Goal: Information Seeking & Learning: Learn about a topic

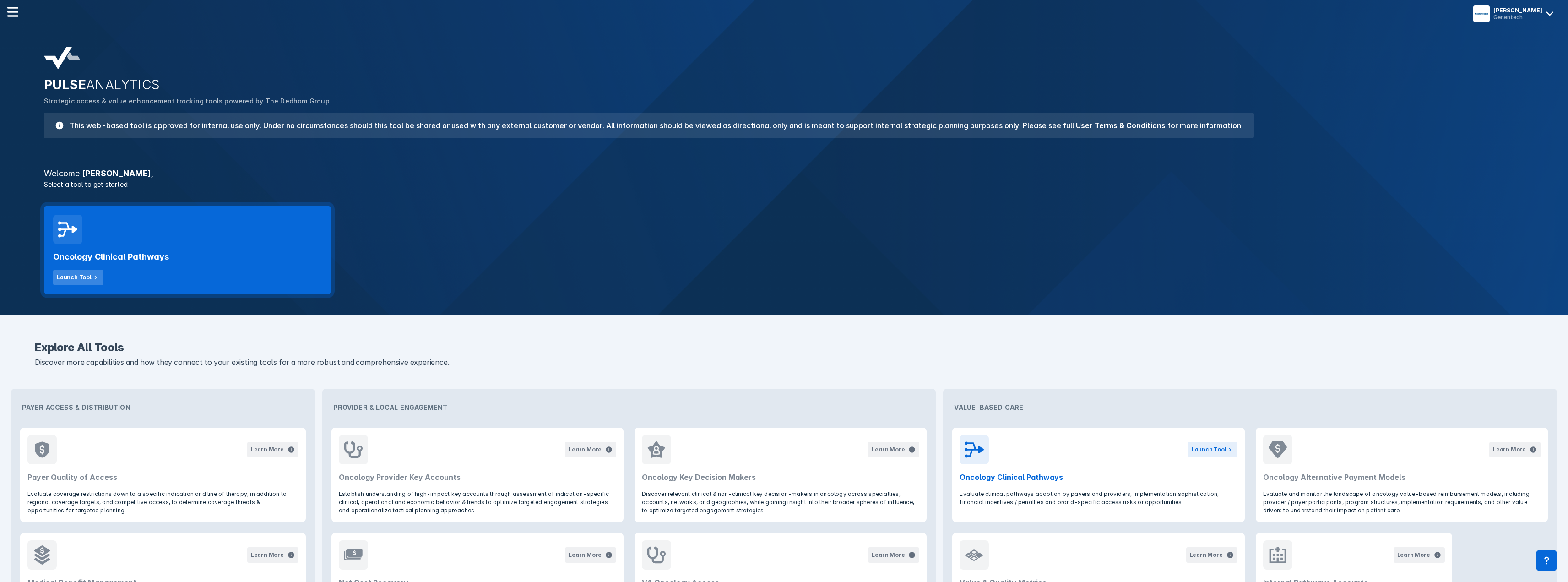
click at [79, 276] on div "Launch Tool" at bounding box center [74, 278] width 35 height 8
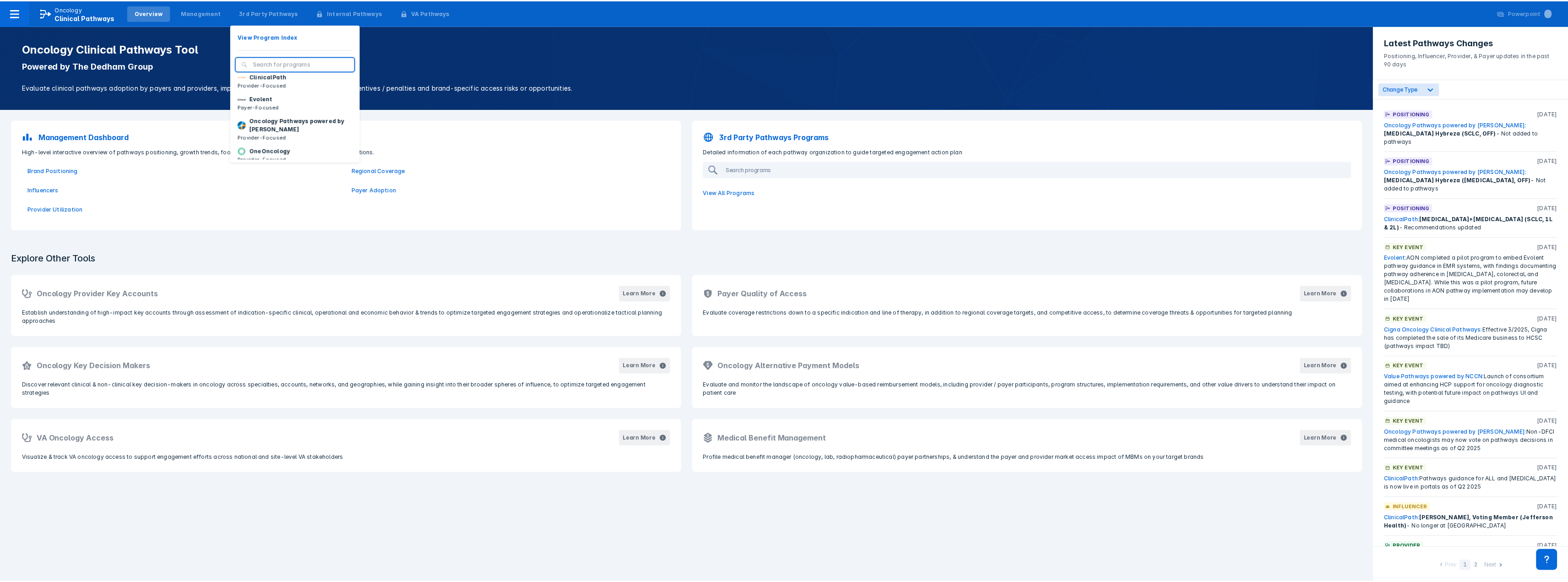
scroll to position [40, 0]
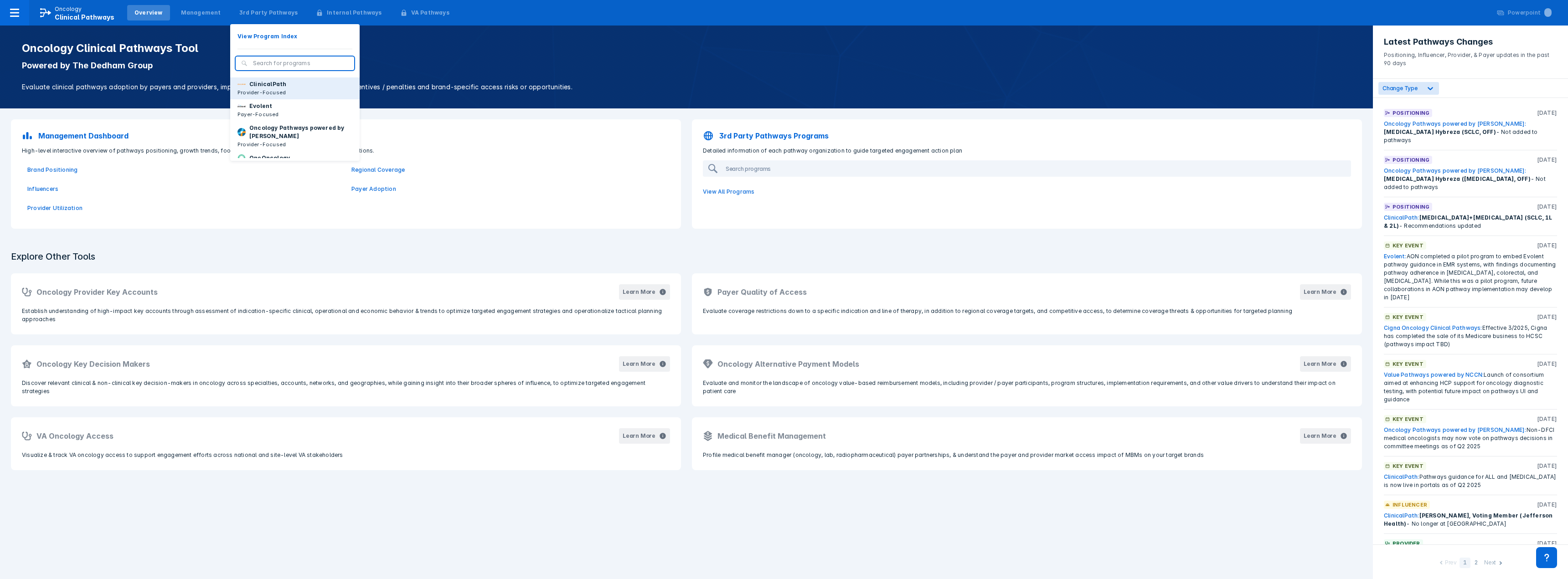
click at [286, 100] on button "ClinicalPath Provider-Focused" at bounding box center [295, 88] width 129 height 22
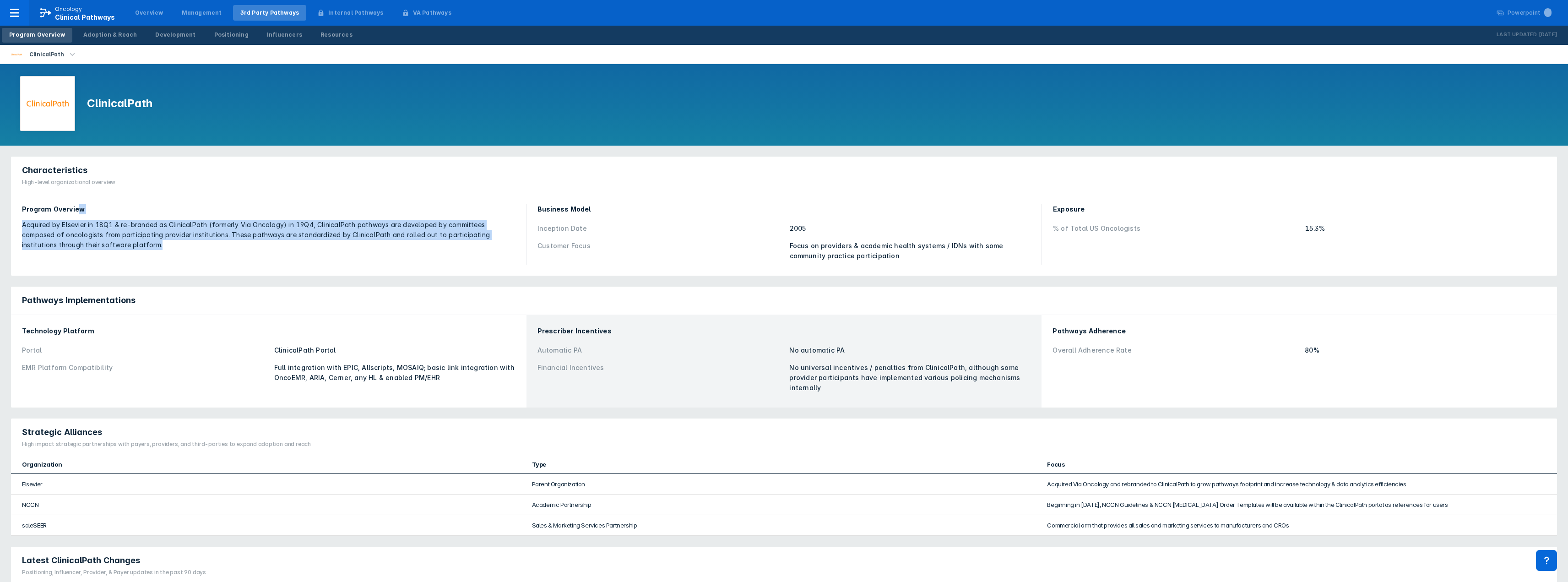
drag, startPoint x: 85, startPoint y: 210, endPoint x: 278, endPoint y: 244, distance: 196.0
click at [278, 244] on div "Program Overview Acquired by Elsevier in 18Q1 & re-branded as ClinicalPath (for…" at bounding box center [268, 227] width 493 height 46
click at [278, 244] on div "Acquired by Elsevier in 18Q1 & re-branded as ClinicalPath (formerly Via Oncolog…" at bounding box center [268, 235] width 493 height 30
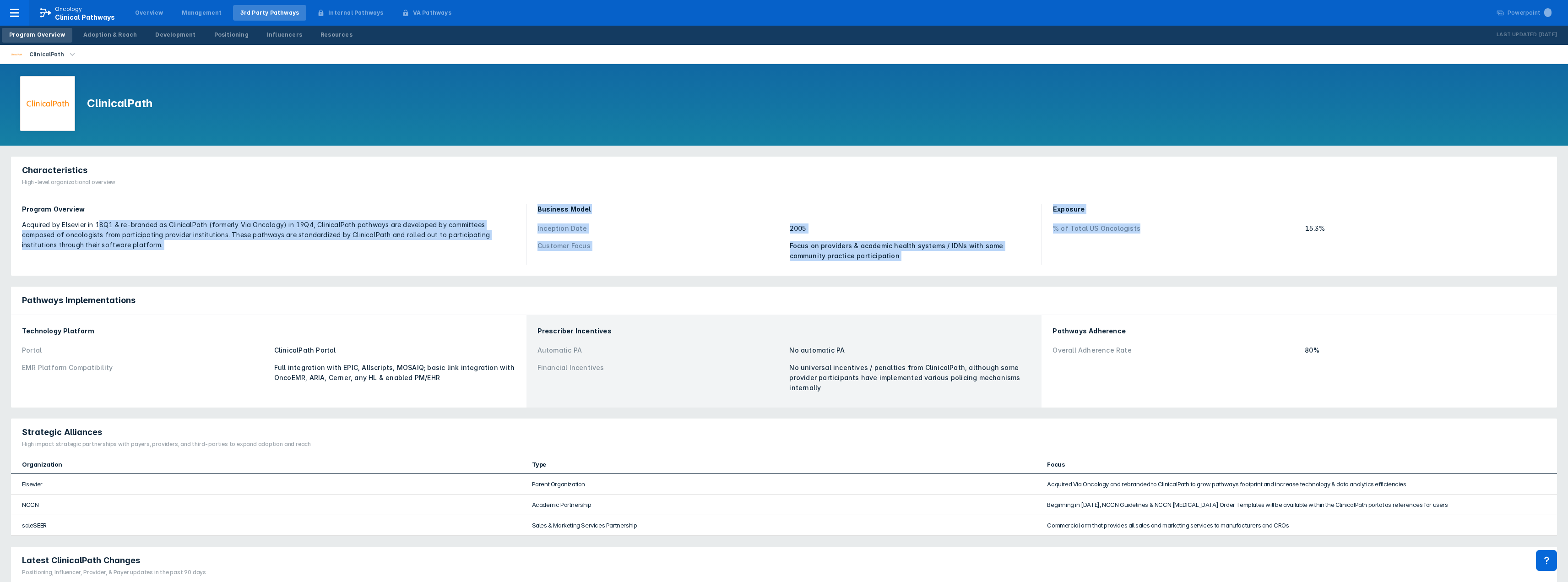
drag, startPoint x: 529, startPoint y: 215, endPoint x: 1202, endPoint y: 230, distance: 673.2
click at [1202, 230] on div "Program Overview Acquired by Elsevier in 18Q1 & re-branded as ClinicalPath (for…" at bounding box center [784, 235] width 1535 height 72
click at [1202, 230] on div "% of Total US Oncologists" at bounding box center [1176, 228] width 246 height 10
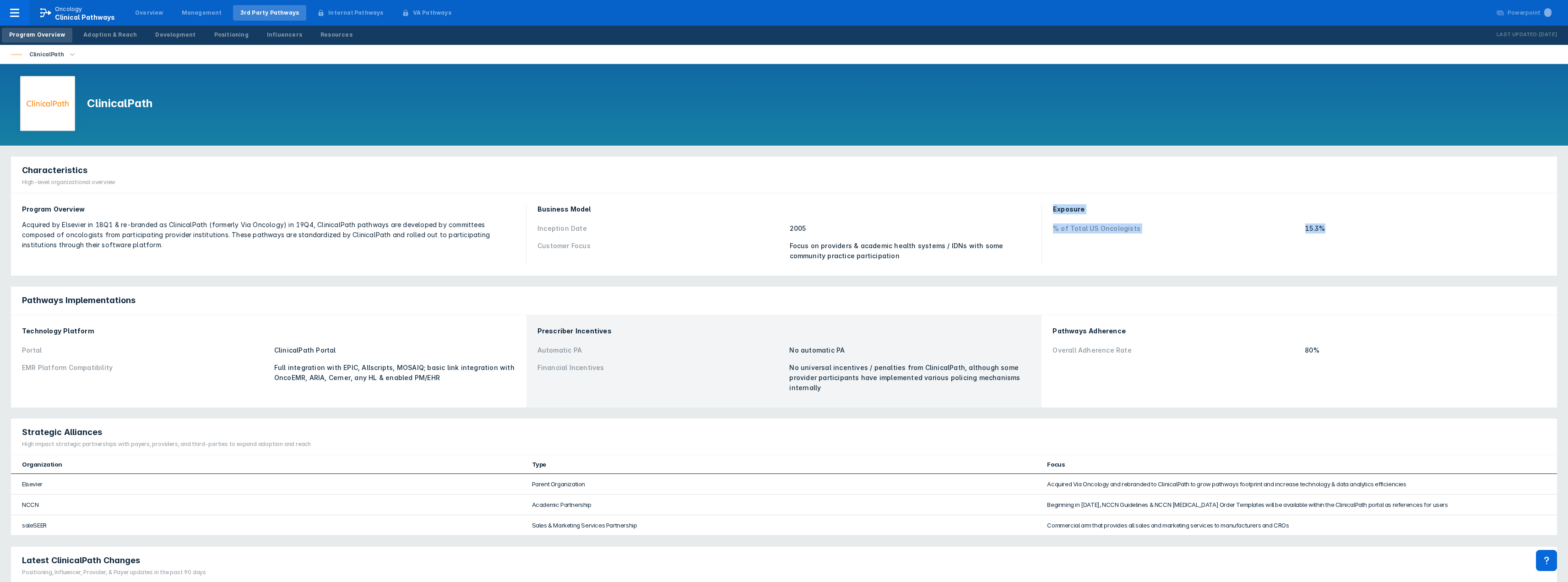
drag, startPoint x: 1318, startPoint y: 232, endPoint x: 939, endPoint y: 255, distance: 379.7
click at [939, 255] on div "Program Overview Acquired by Elsevier in 18Q1 & re-branded as ClinicalPath (for…" at bounding box center [784, 235] width 1535 height 72
click at [939, 255] on div "Focus on providers & academic health systems / IDNs with some community practic…" at bounding box center [910, 251] width 241 height 20
drag, startPoint x: 803, startPoint y: 251, endPoint x: 837, endPoint y: 244, distance: 34.7
click at [837, 244] on div "Focus on providers & academic health systems / IDNs with some community practic…" at bounding box center [910, 251] width 241 height 20
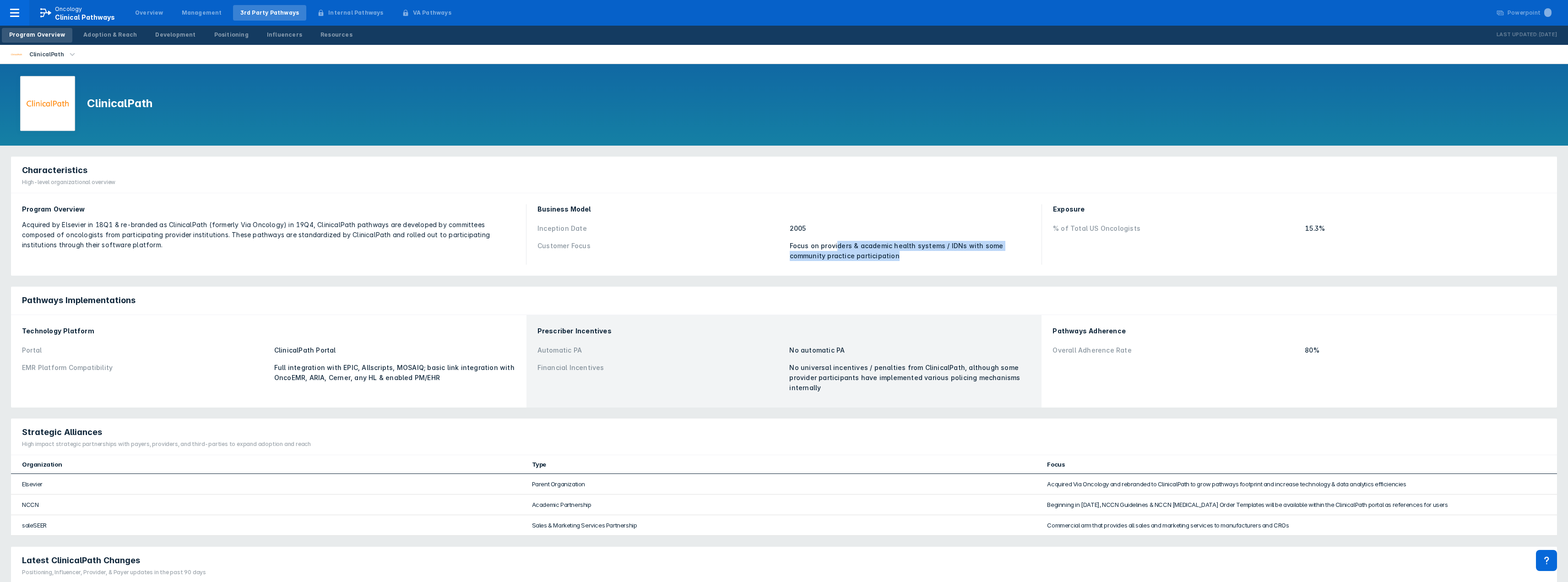
click at [837, 244] on div "Focus on providers & academic health systems / IDNs with some community practic…" at bounding box center [910, 251] width 241 height 20
drag, startPoint x: 784, startPoint y: 245, endPoint x: 948, endPoint y: 259, distance: 164.6
click at [948, 259] on div "Customer Focus Focus on providers & academic health systems / IDNs with some co…" at bounding box center [784, 251] width 493 height 27
click at [948, 259] on div "Focus on providers & academic health systems / IDNs with some community practic…" at bounding box center [910, 251] width 241 height 20
drag, startPoint x: 872, startPoint y: 255, endPoint x: 810, endPoint y: 251, distance: 62.1
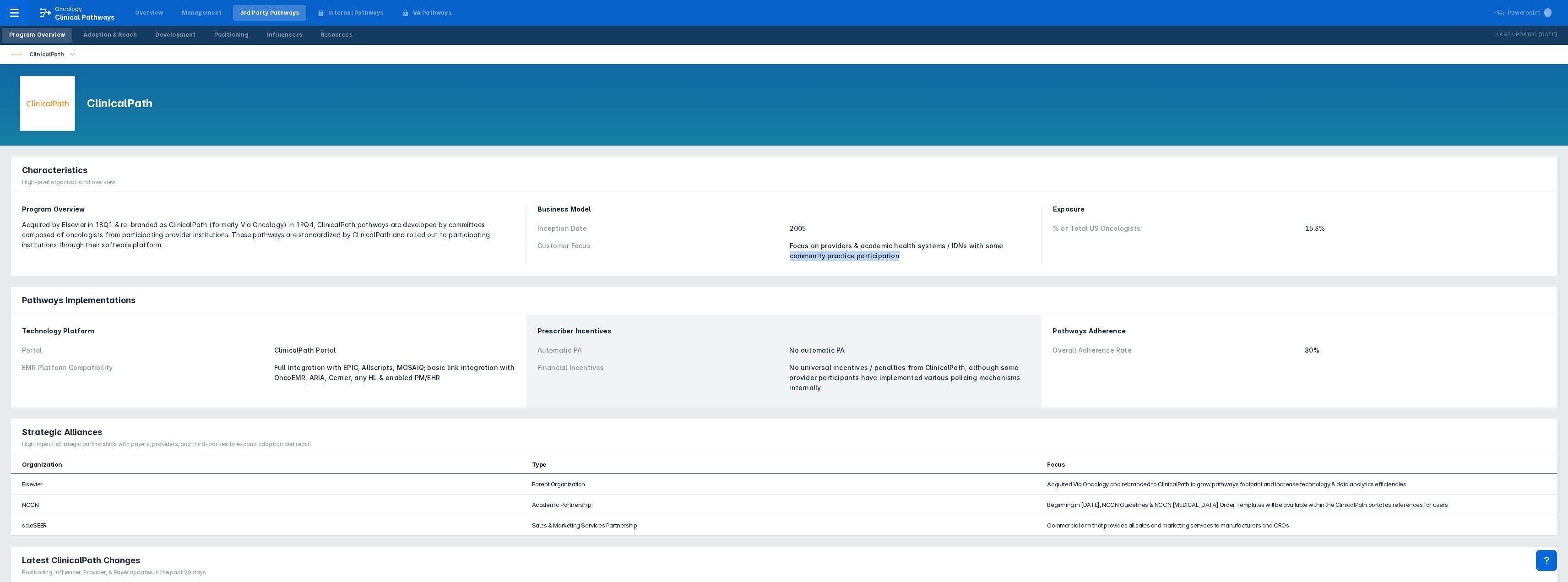
click at [810, 251] on div "Focus on providers & academic health systems / IDNs with some community practic…" at bounding box center [910, 251] width 241 height 20
click at [776, 249] on div "Customer Focus" at bounding box center [660, 251] width 246 height 20
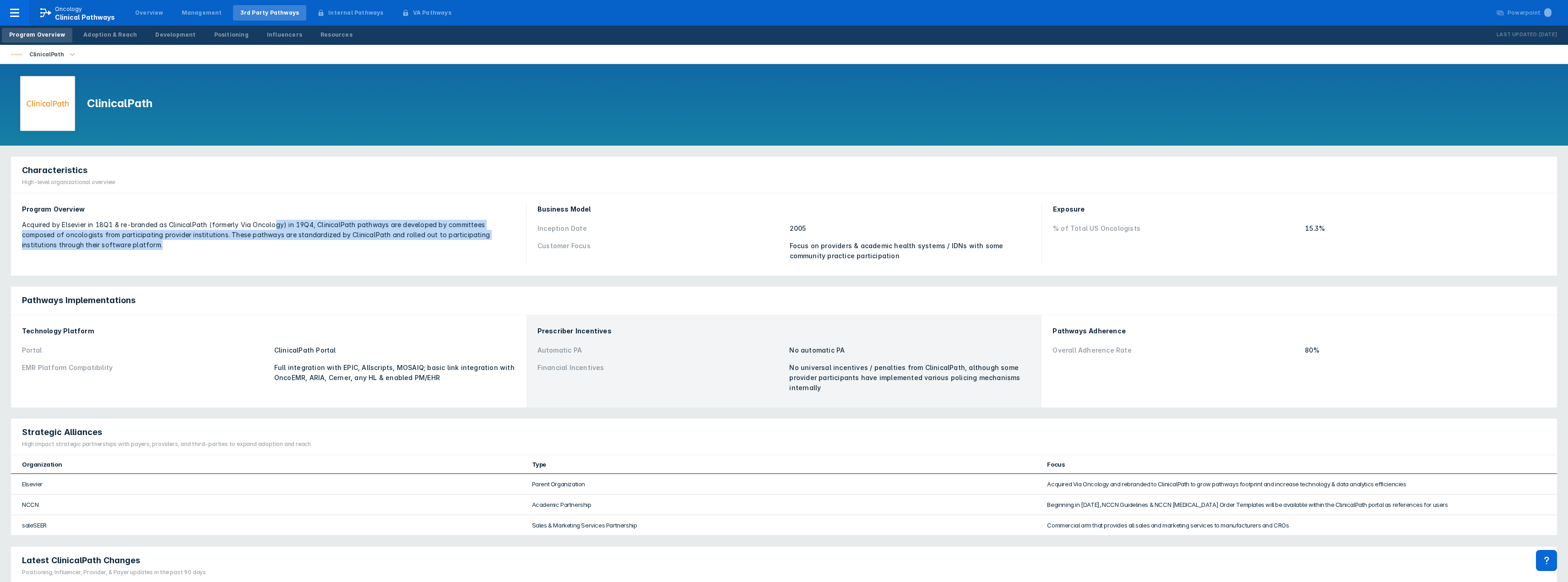
drag, startPoint x: 154, startPoint y: 255, endPoint x: 275, endPoint y: 226, distance: 124.4
click at [275, 226] on div "Program Overview Acquired by Elsevier in 18Q1 & re-branded as ClinicalPath (for…" at bounding box center [268, 235] width 504 height 72
click at [276, 227] on div "Acquired by Elsevier in 18Q1 & re-branded as ClinicalPath (formerly Via Oncolog…" at bounding box center [268, 235] width 493 height 30
click at [162, 249] on div "Acquired by Elsevier in 18Q1 & re-branded as ClinicalPath (formerly Via Oncolog…" at bounding box center [268, 235] width 493 height 30
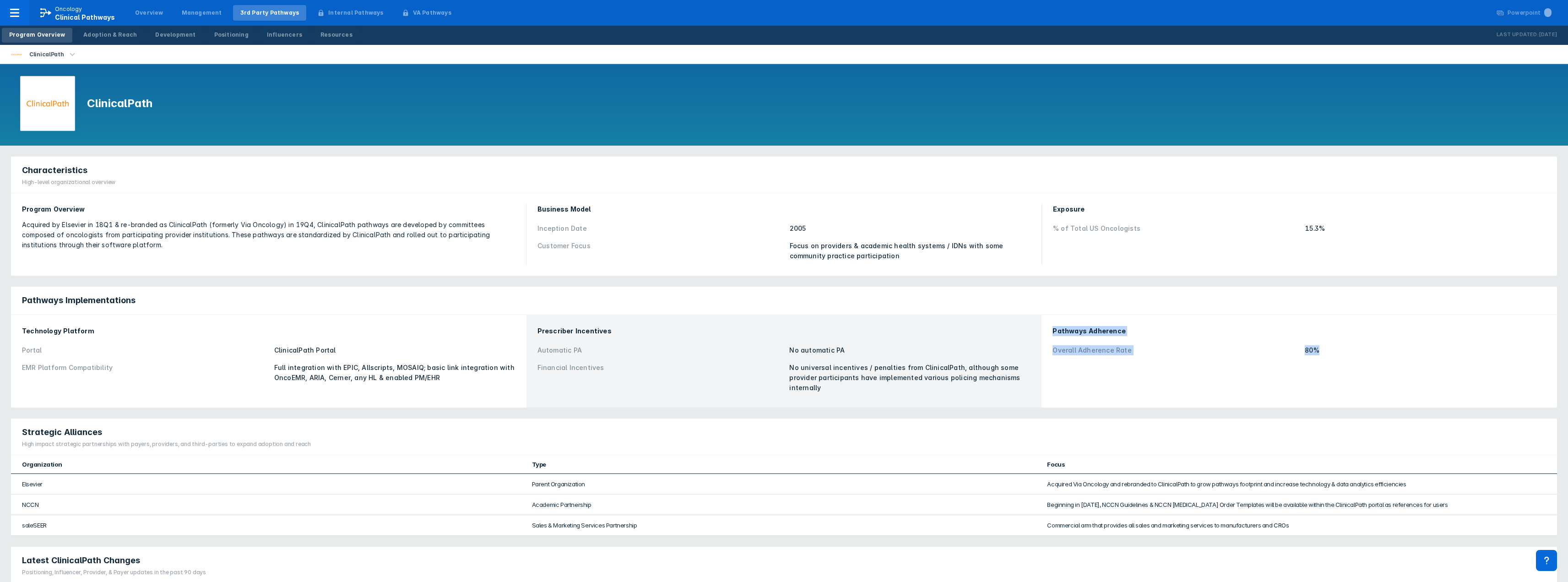
drag, startPoint x: 1051, startPoint y: 329, endPoint x: 1353, endPoint y: 361, distance: 303.7
click at [1353, 361] on div "Pathways Adherence Overall Adherence Rate 80%" at bounding box center [1298, 361] width 504 height 82
click at [1353, 361] on div "Pathways Adherence Overall Adherence Rate 80%" at bounding box center [1298, 361] width 504 height 82
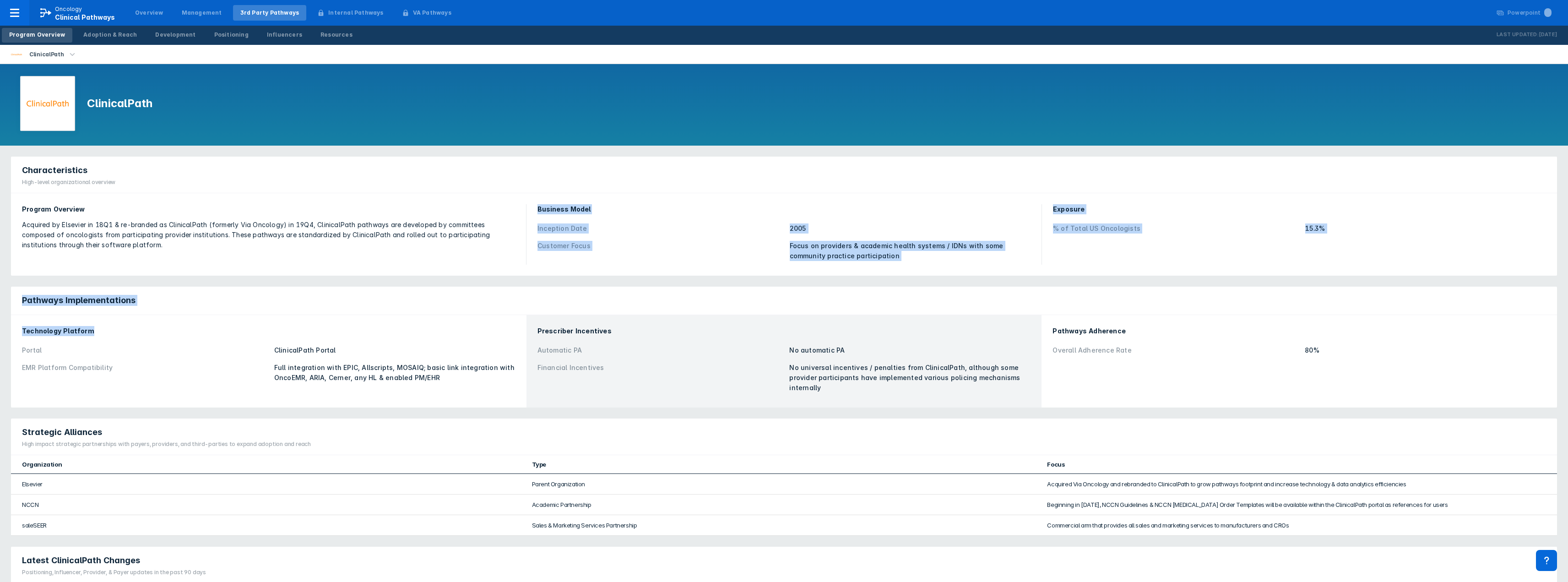
drag, startPoint x: -19, startPoint y: 327, endPoint x: 400, endPoint y: 323, distance: 419.0
click at [1381, 232] on div "15.3%" at bounding box center [1426, 228] width 241 height 10
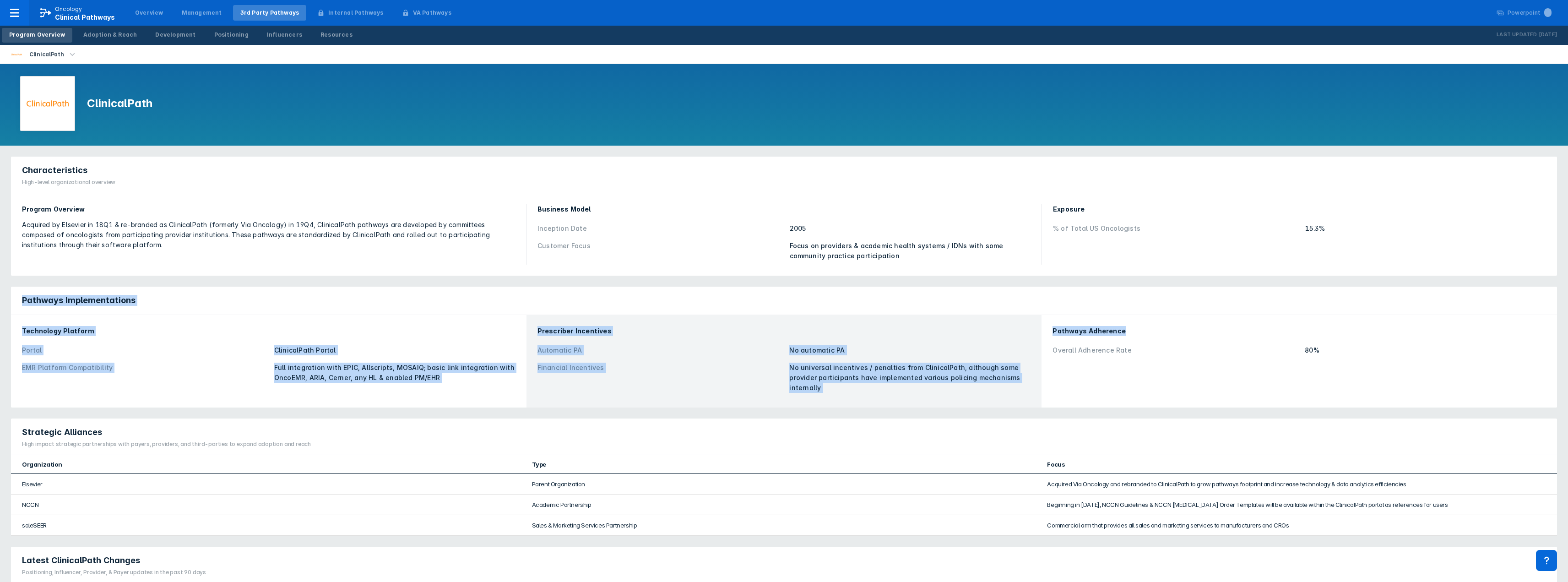
drag, startPoint x: 1337, startPoint y: 227, endPoint x: 1349, endPoint y: 320, distance: 93.8
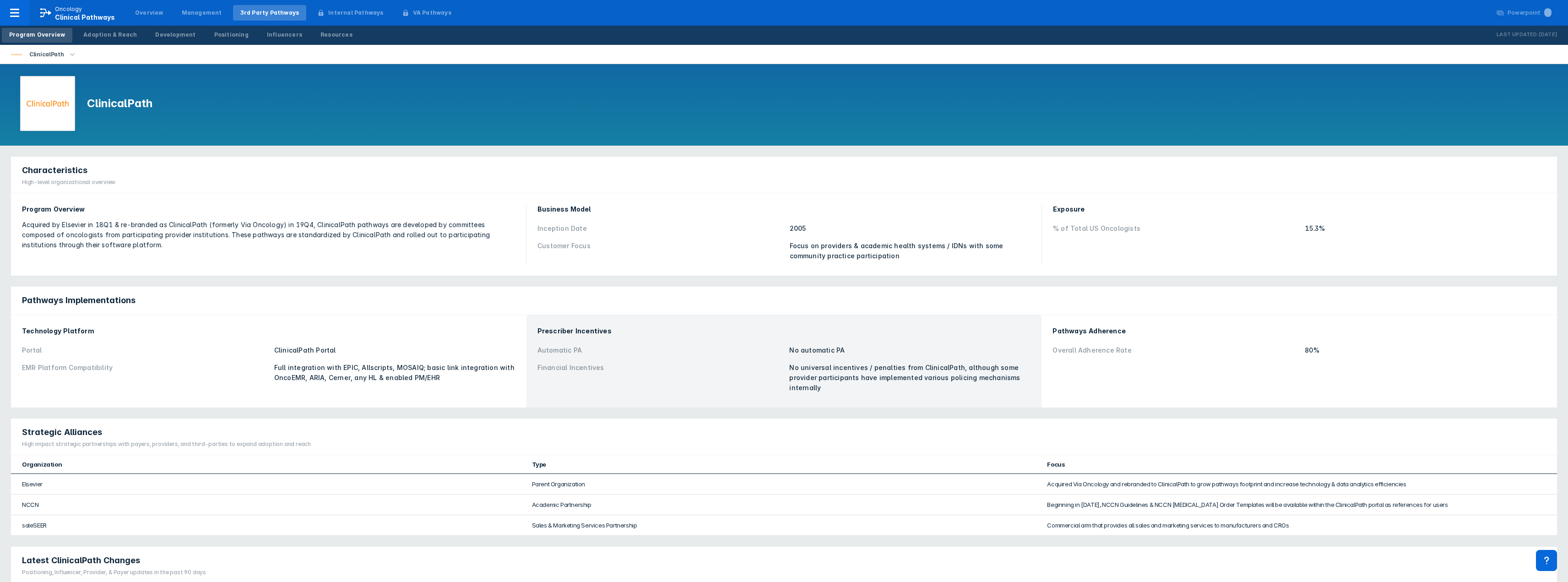
click at [1171, 364] on div "Pathways Adherence Overall Adherence Rate 80%" at bounding box center [1298, 361] width 504 height 82
click at [107, 38] on div "Adoption & Reach" at bounding box center [110, 34] width 54 height 8
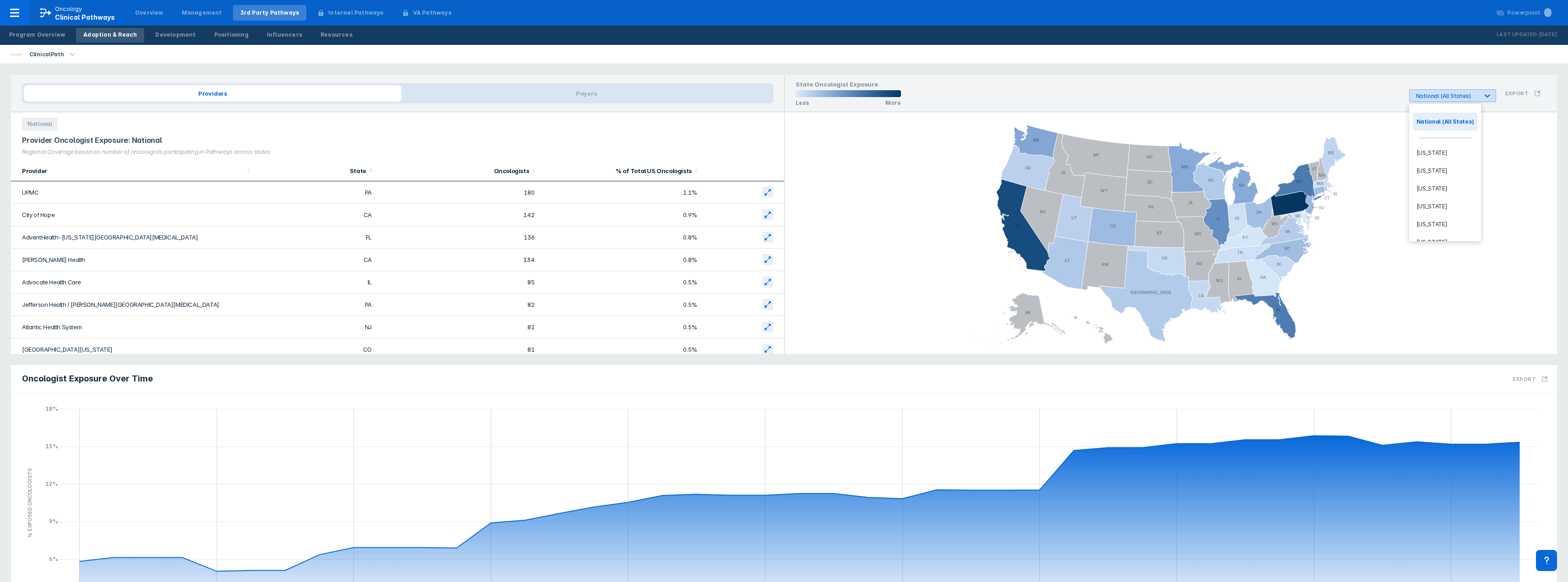
click at [1453, 94] on div "National (All States)" at bounding box center [1446, 96] width 62 height 7
click at [725, 133] on div "Provider Oncologist Exposure: National Regional Coverage based on number of onc…" at bounding box center [397, 146] width 773 height 30
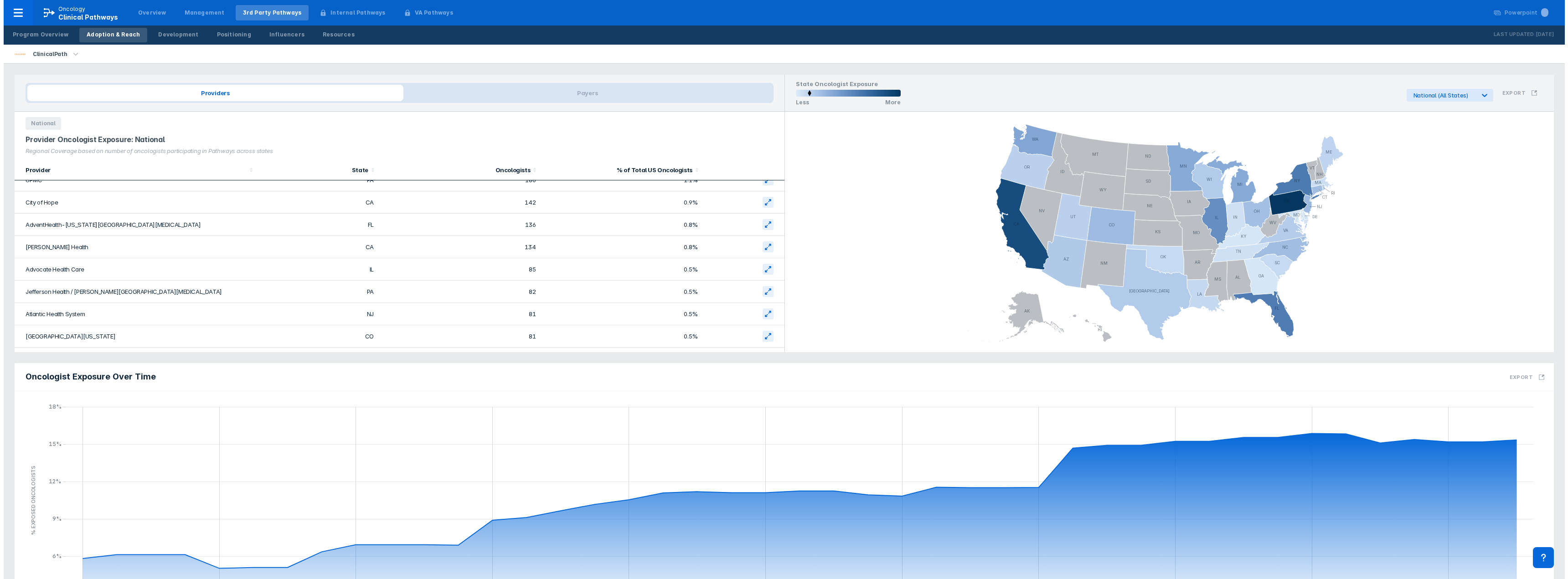
scroll to position [0, 0]
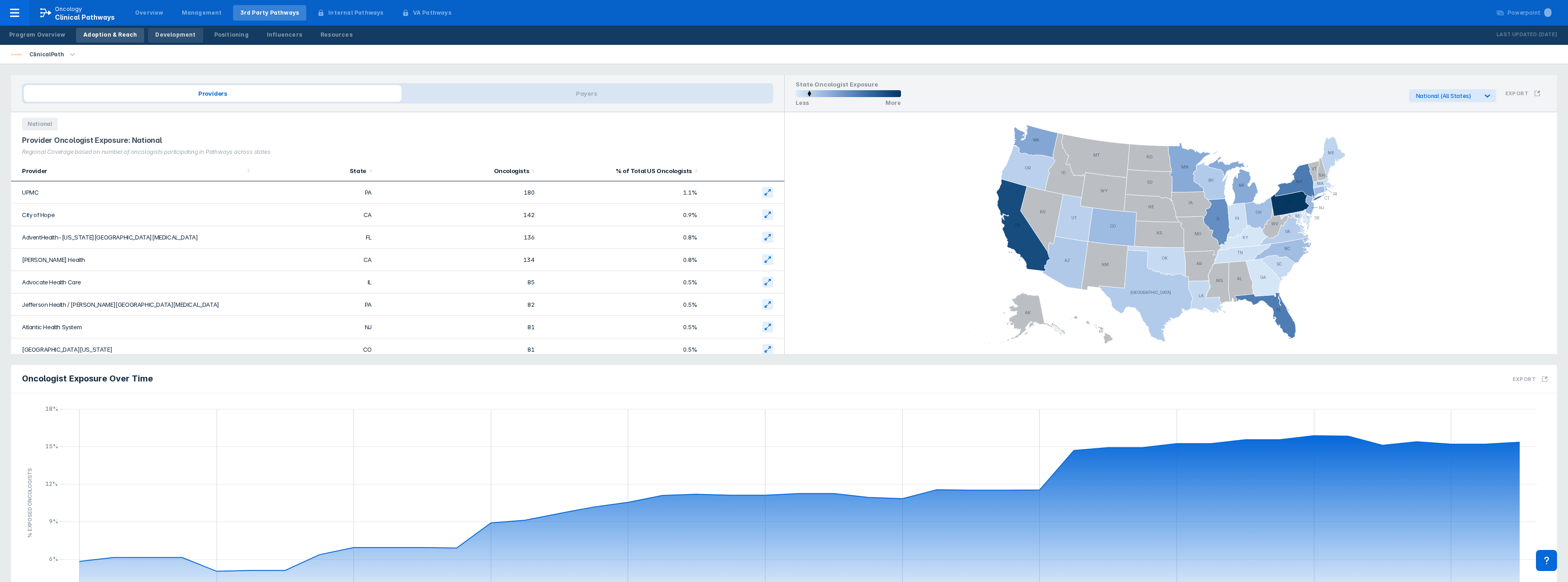
click at [150, 41] on link "Development" at bounding box center [175, 35] width 55 height 15
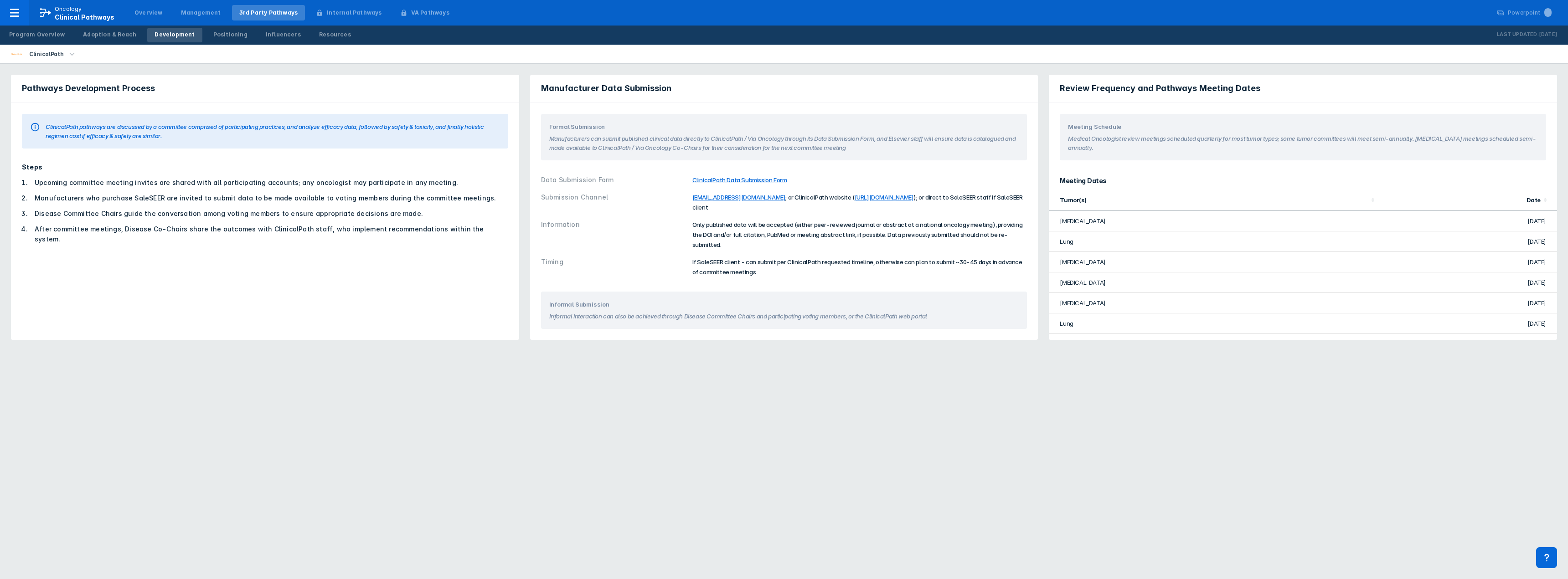
drag, startPoint x: 1061, startPoint y: 284, endPoint x: 1542, endPoint y: 281, distance: 481.0
click at [1542, 281] on tr "[MEDICAL_DATA] [DATE]" at bounding box center [1303, 282] width 508 height 20
click at [1542, 281] on td "[DATE]" at bounding box center [1468, 282] width 177 height 20
drag, startPoint x: 1544, startPoint y: 280, endPoint x: 1057, endPoint y: 281, distance: 487.0
click at [1057, 281] on tr "[MEDICAL_DATA] [DATE]" at bounding box center [1303, 282] width 508 height 20
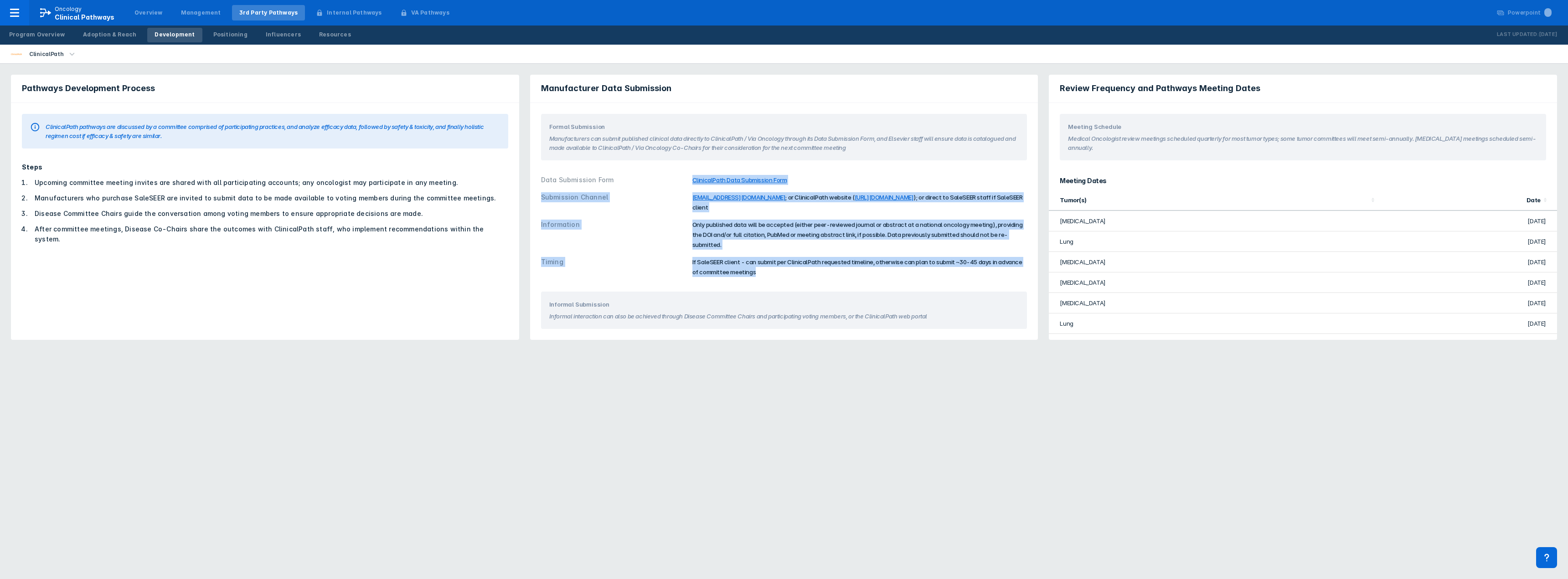
drag, startPoint x: 672, startPoint y: 177, endPoint x: 831, endPoint y: 269, distance: 183.7
click at [831, 269] on div "Data Submission Form ClinicalPath Data Submission Form Submission Channel [EMAI…" at bounding box center [784, 226] width 486 height 109
click at [831, 269] on div "Timing If SaleSEER client - can submit per ClinicalPath requested timeline, oth…" at bounding box center [784, 266] width 486 height 27
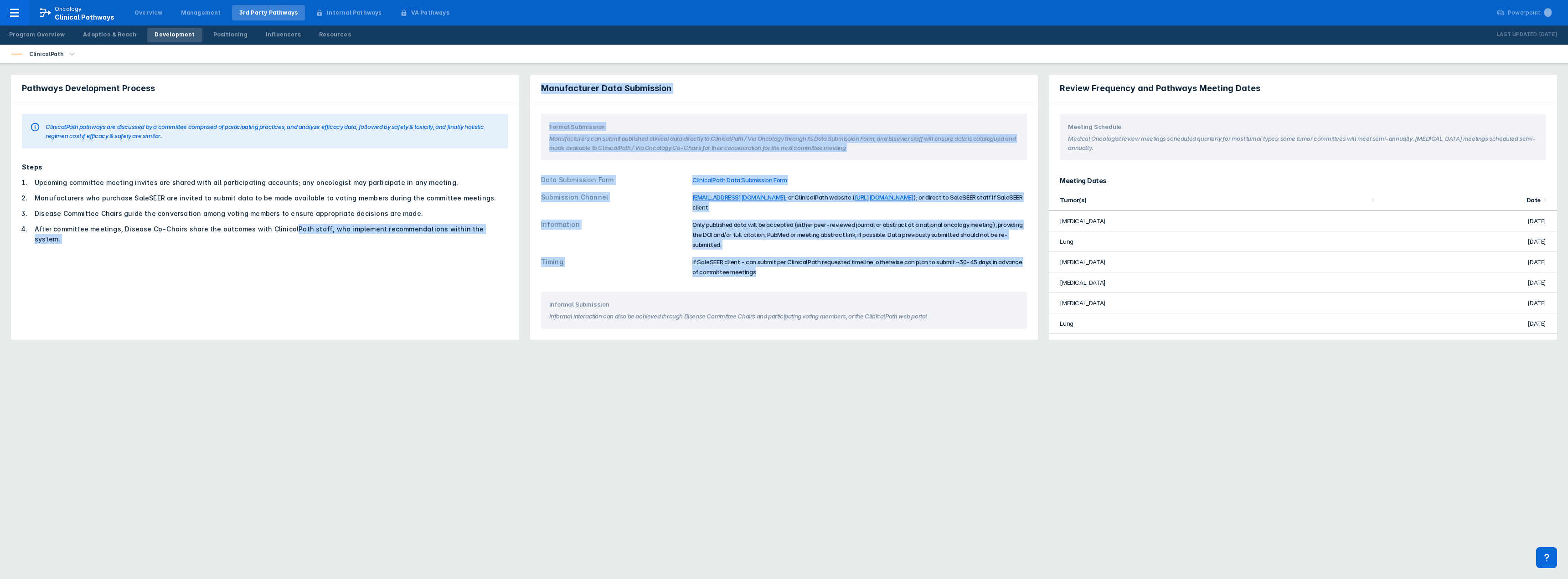
drag, startPoint x: 820, startPoint y: 271, endPoint x: 284, endPoint y: 221, distance: 538.3
click at [284, 221] on div "Pathways Development Process ClinicalPath pathways are discussed by a committee…" at bounding box center [784, 207] width 1568 height 287
click at [284, 222] on ol "Upcoming committee meeting invites are shared with all participating accounts; …" at bounding box center [265, 210] width 486 height 67
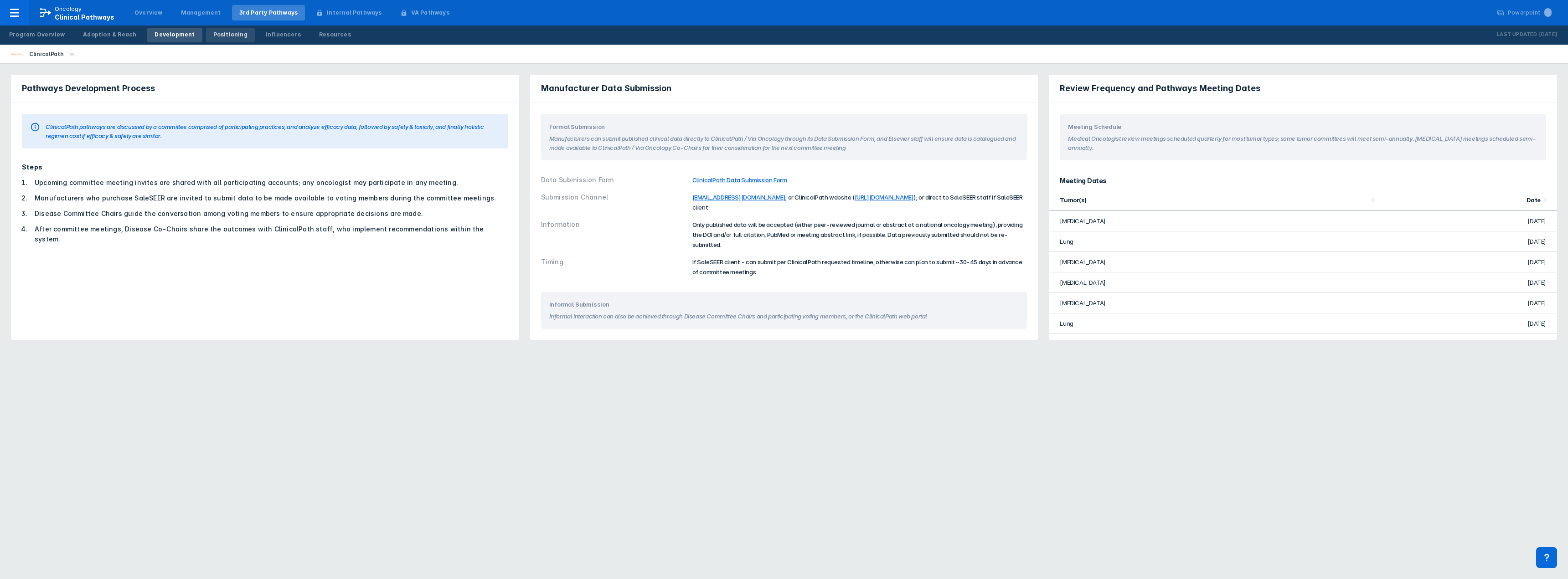
click at [213, 35] on div "Positioning" at bounding box center [230, 34] width 34 height 8
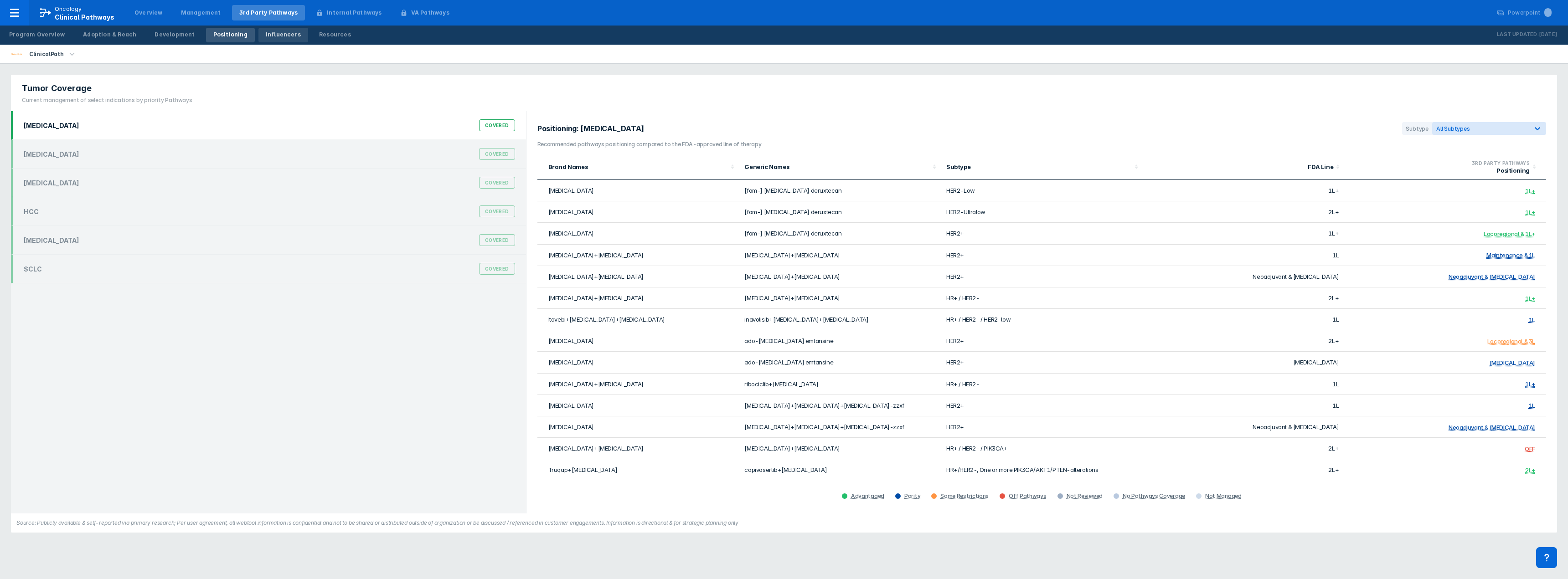
click at [266, 34] on div "Influencers" at bounding box center [283, 34] width 35 height 8
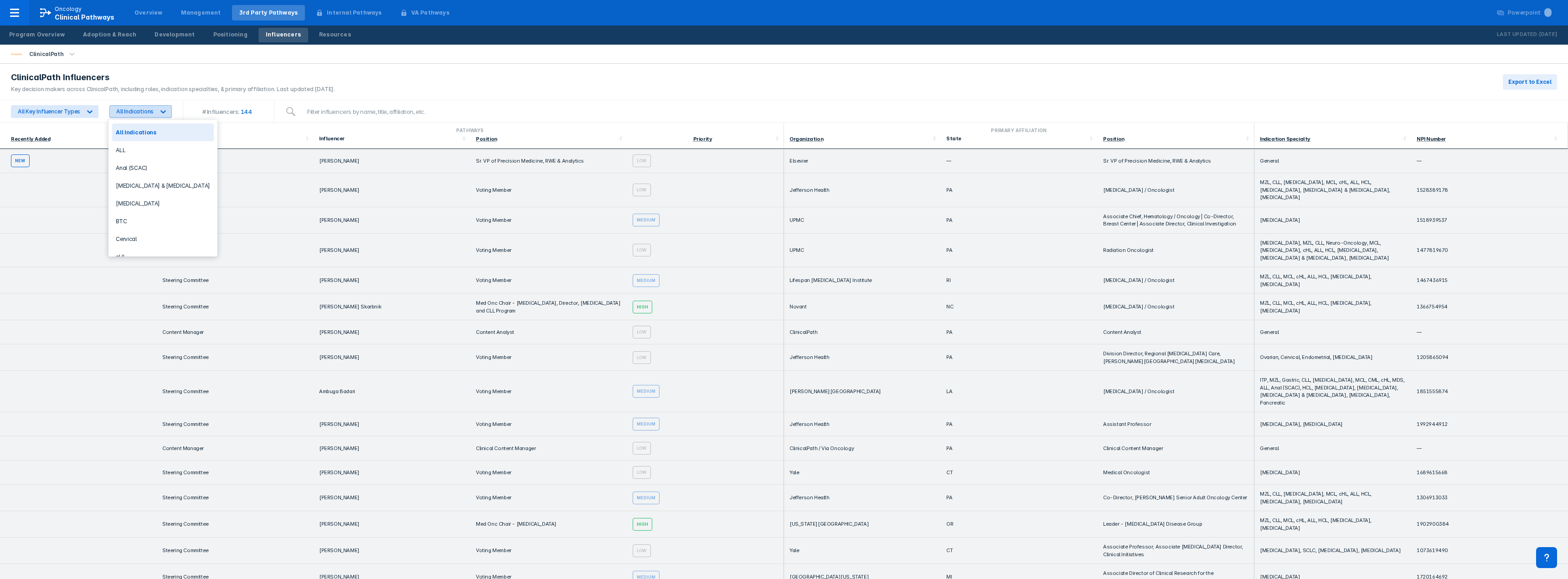
click at [122, 112] on div "All Indications" at bounding box center [135, 111] width 38 height 7
click at [169, 220] on div "[MEDICAL_DATA]" at bounding box center [163, 220] width 102 height 18
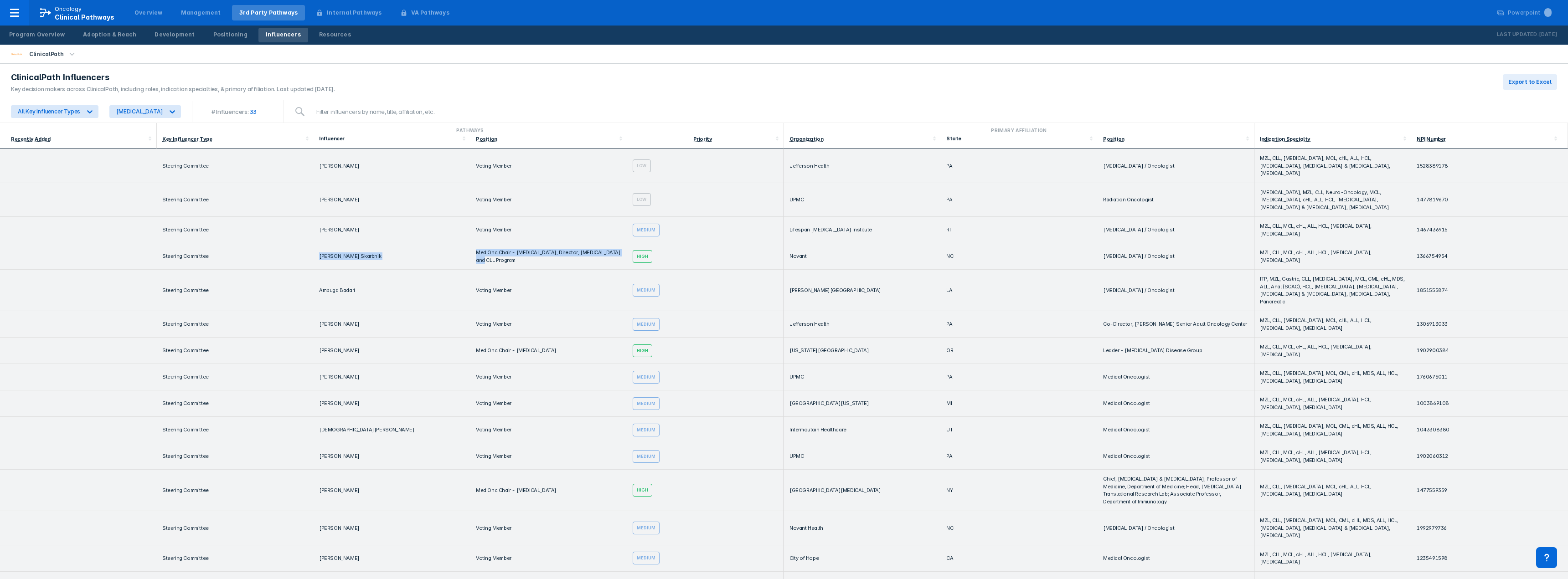
drag, startPoint x: 305, startPoint y: 256, endPoint x: 513, endPoint y: 259, distance: 208.0
click at [513, 259] on tr "Steering Committee [PERSON_NAME] Skarbnik Med Onc Chair - [MEDICAL_DATA], Direc…" at bounding box center [784, 257] width 1568 height 26
click at [513, 259] on td "Med Onc Chair - [MEDICAL_DATA], Director, [MEDICAL_DATA] and CLL Program" at bounding box center [549, 257] width 157 height 26
drag, startPoint x: 535, startPoint y: 497, endPoint x: 703, endPoint y: 499, distance: 168.0
click at [703, 499] on tr "Steering Committee [PERSON_NAME] Med Onc Chair - [MEDICAL_DATA] High [GEOGRAPHI…" at bounding box center [784, 490] width 1568 height 42
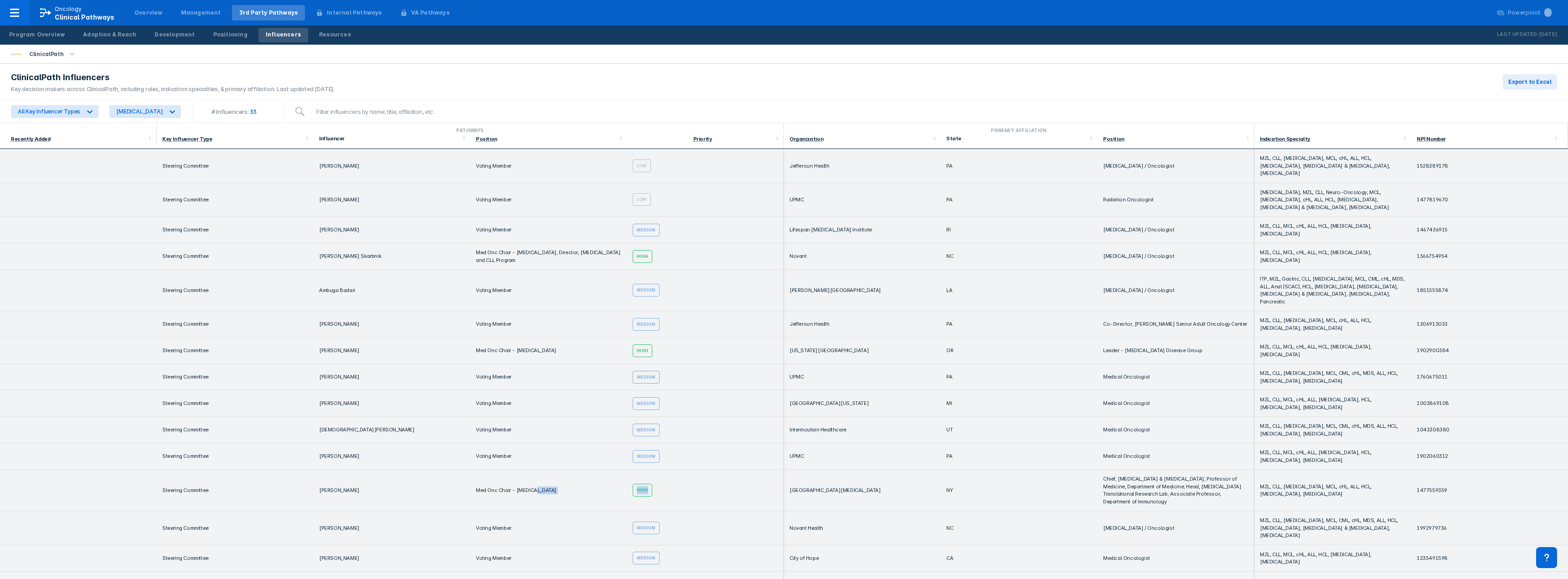
click at [703, 499] on td "High" at bounding box center [706, 490] width 157 height 42
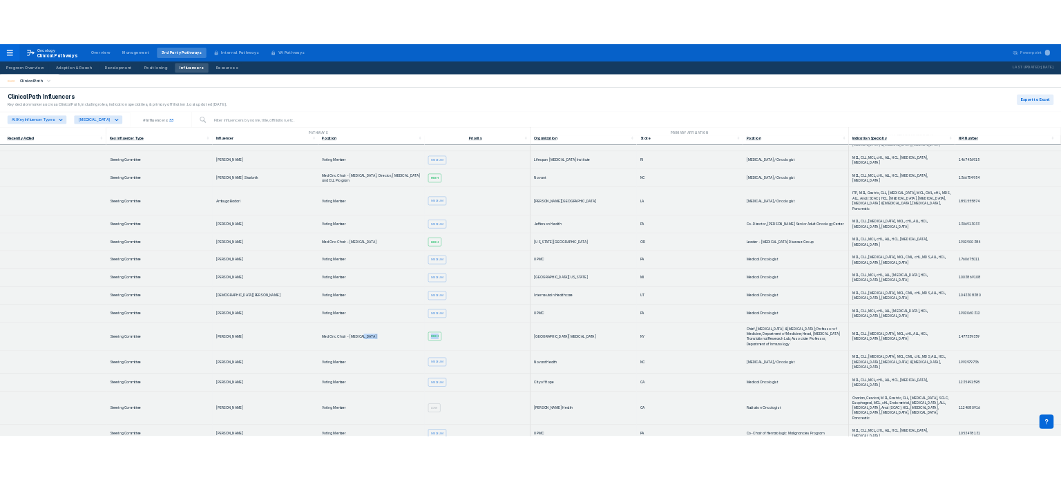
scroll to position [0, 0]
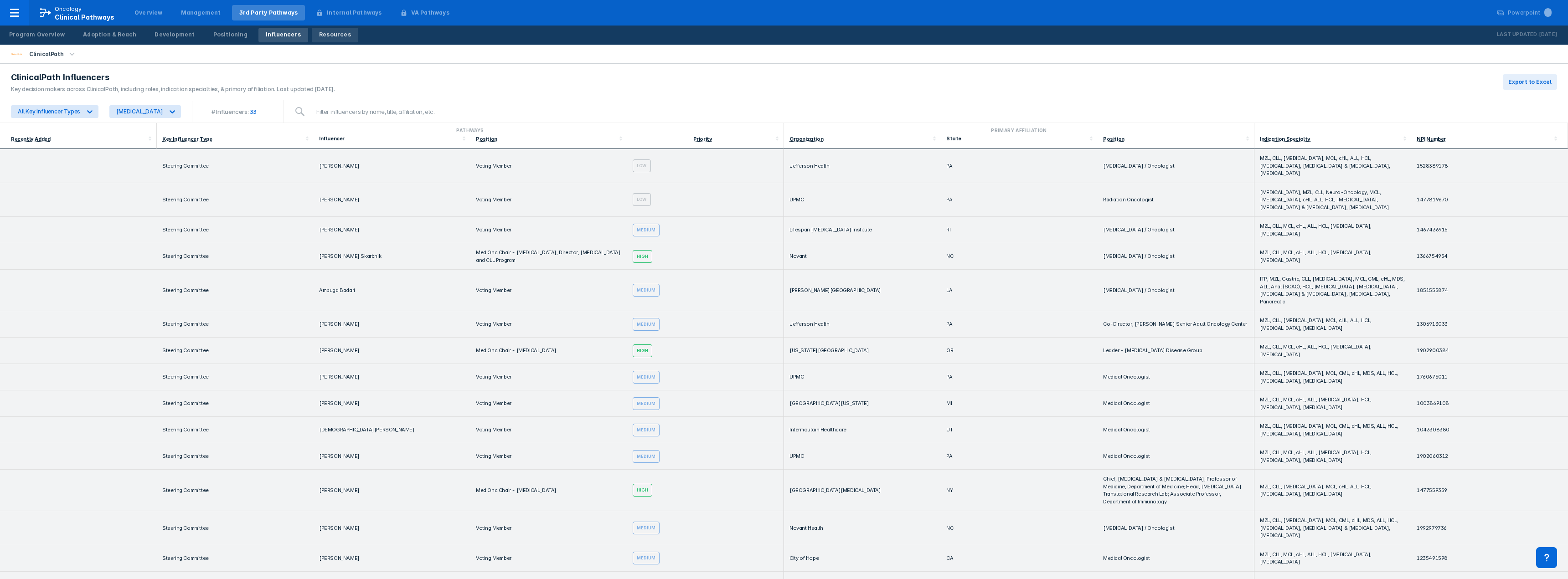
click at [319, 37] on div "Resources" at bounding box center [335, 34] width 32 height 8
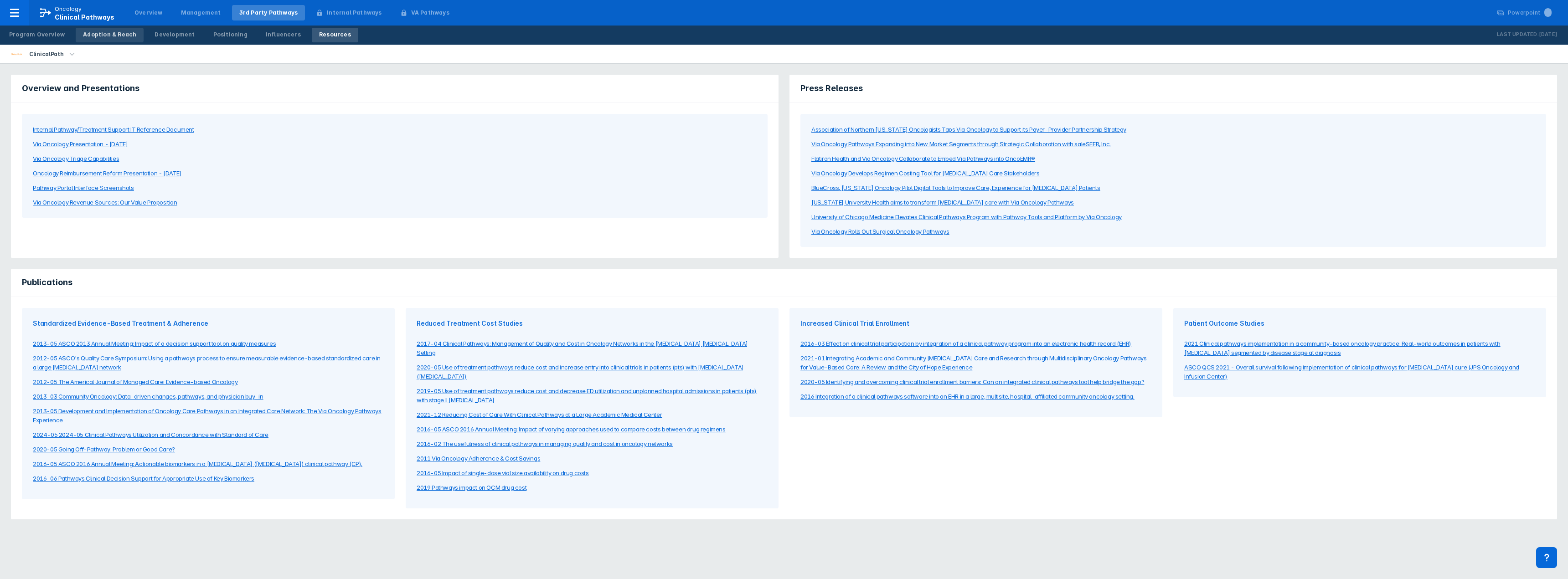
click at [106, 40] on link "Adoption & Reach" at bounding box center [110, 35] width 68 height 15
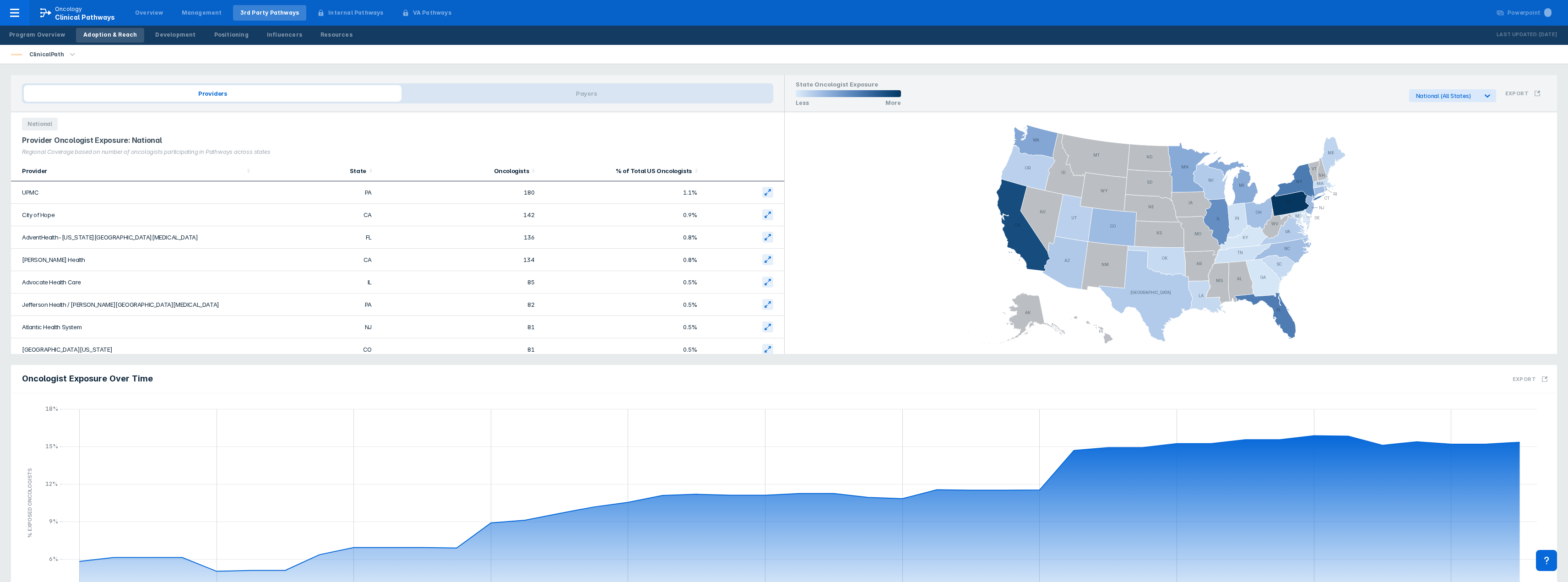
click at [594, 50] on div "ClinicalPath" at bounding box center [784, 54] width 1568 height 19
click at [571, 50] on div "ClinicalPath" at bounding box center [784, 54] width 1568 height 19
click at [48, 33] on div "Program Overview" at bounding box center [37, 34] width 56 height 8
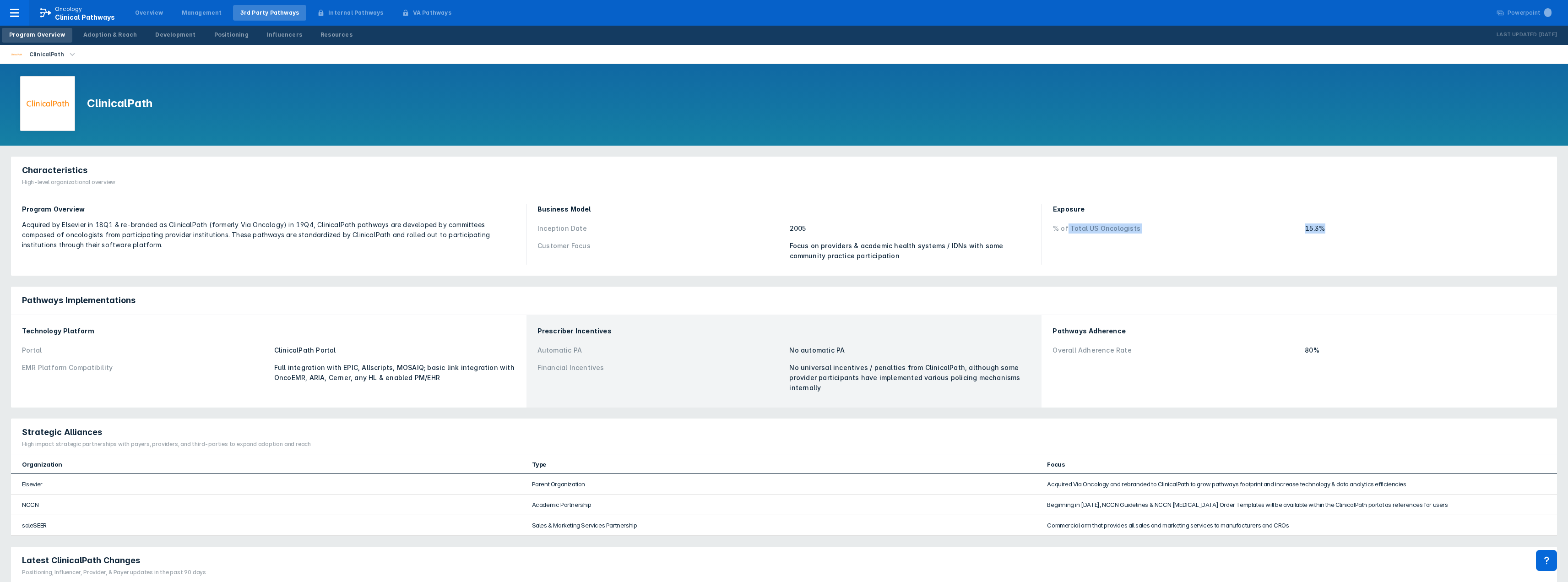
drag, startPoint x: 1067, startPoint y: 229, endPoint x: 1331, endPoint y: 227, distance: 264.0
click at [1331, 227] on div "% of Total US Oncologists 15.3%" at bounding box center [1299, 229] width 493 height 17
click at [1331, 227] on div "15.3%" at bounding box center [1426, 228] width 241 height 10
drag, startPoint x: 1337, startPoint y: 226, endPoint x: 1052, endPoint y: 213, distance: 285.3
click at [1052, 213] on div "Exposure % of Total US Oncologists 15.3%" at bounding box center [1299, 235] width 504 height 72
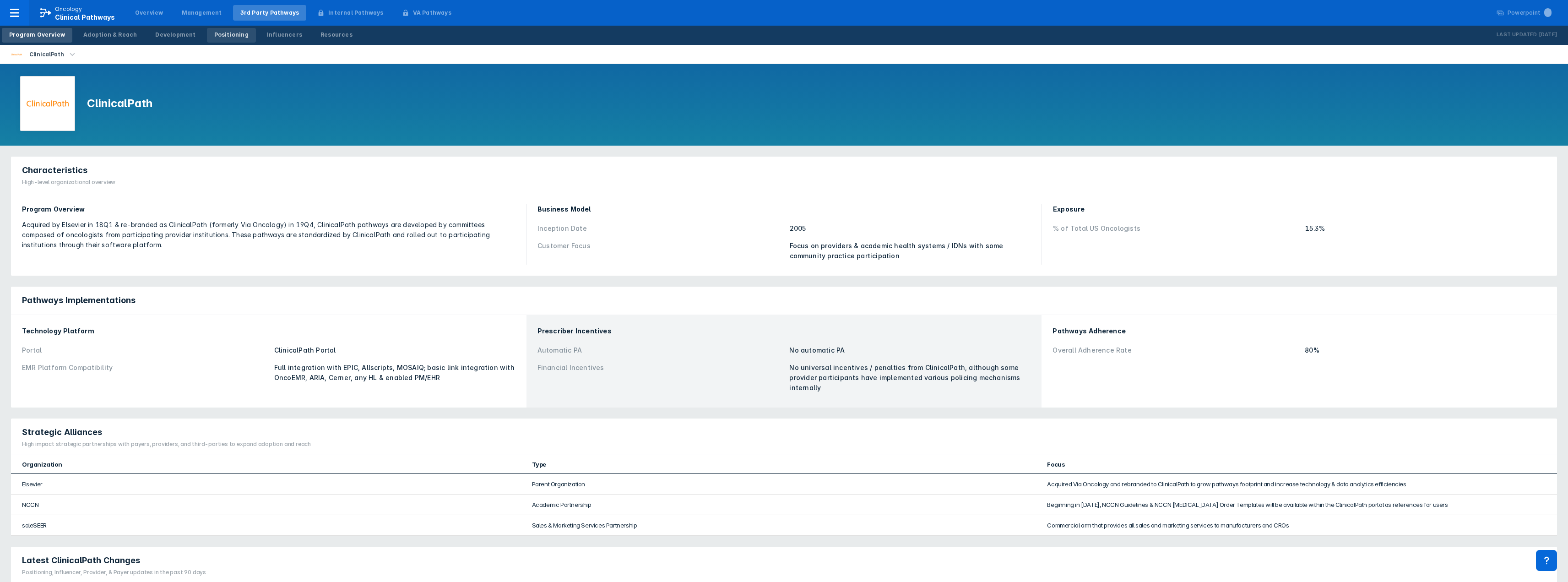
click at [223, 35] on div "Positioning" at bounding box center [231, 34] width 34 height 8
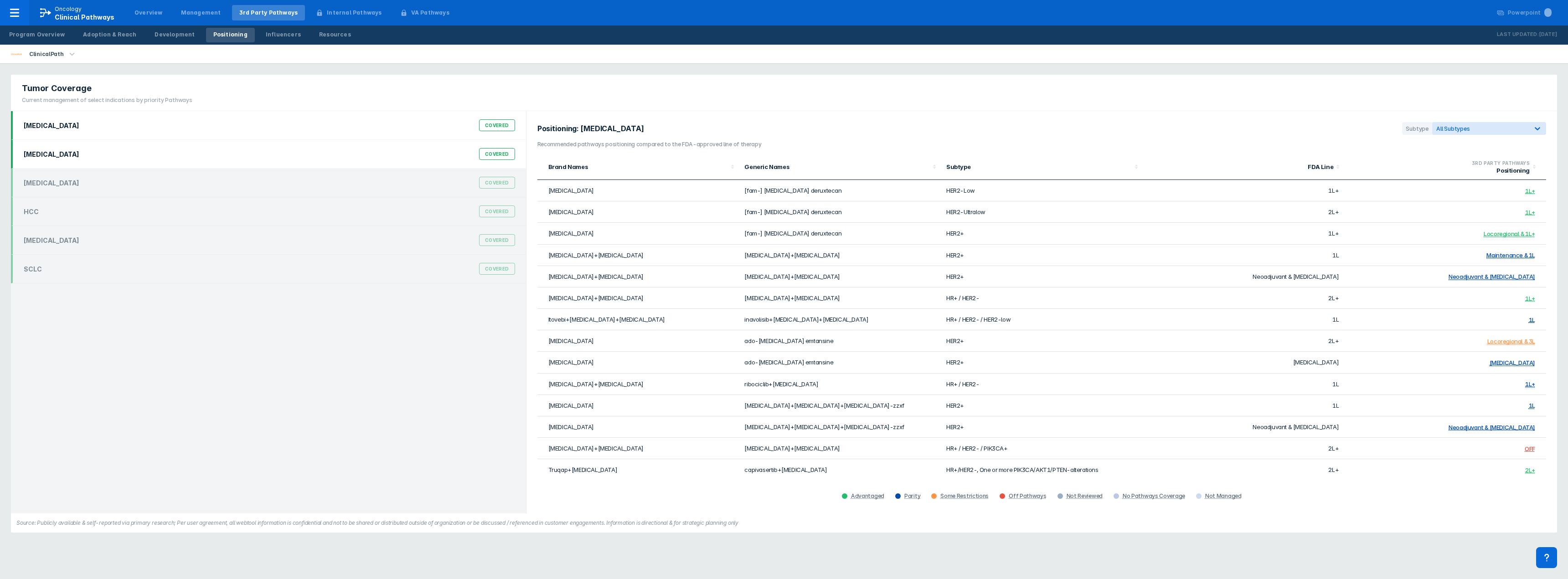
click at [42, 157] on div "[MEDICAL_DATA]" at bounding box center [51, 154] width 55 height 8
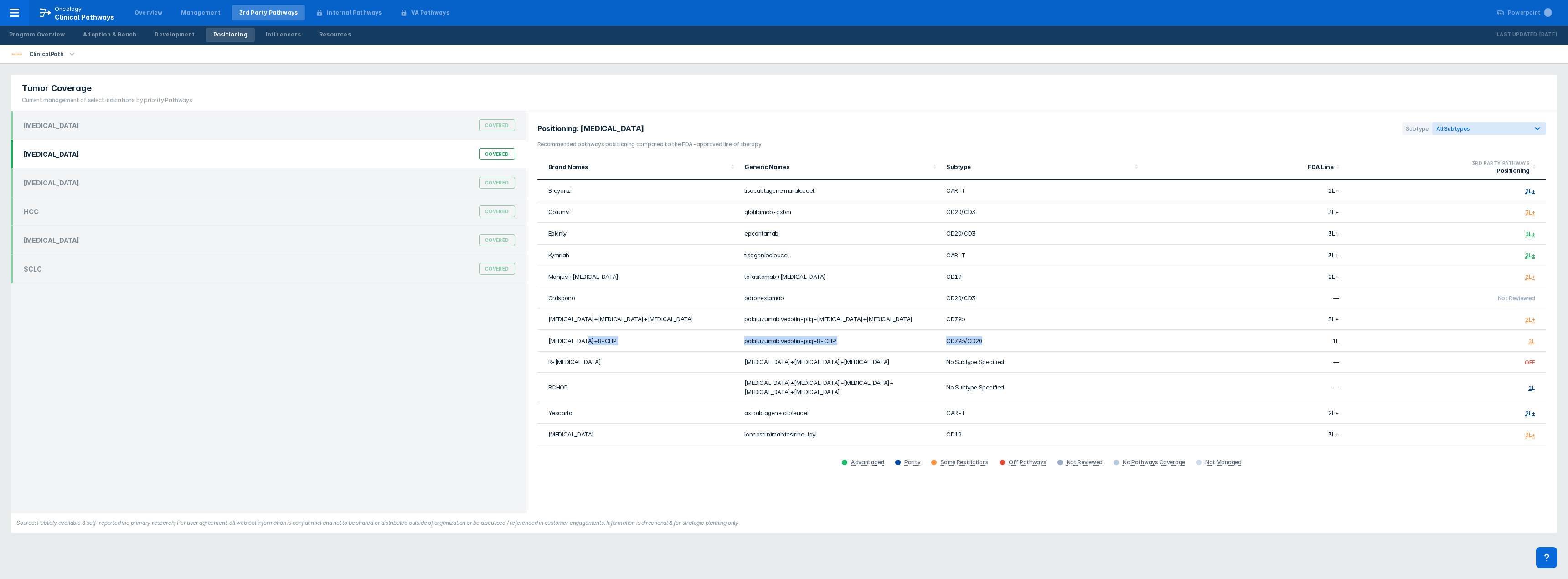
drag, startPoint x: 711, startPoint y: 332, endPoint x: 1026, endPoint y: 340, distance: 315.1
click at [1026, 340] on tr "[MEDICAL_DATA]+R-CHP polatuzumab vedotin-piiq+R-CHP CD79b/CD20 1L 1L" at bounding box center [1042, 340] width 1009 height 21
click at [1071, 340] on td "CD79b/CD20" at bounding box center [1042, 340] width 202 height 21
click at [17, 141] on div "[MEDICAL_DATA] Covered" at bounding box center [268, 154] width 515 height 29
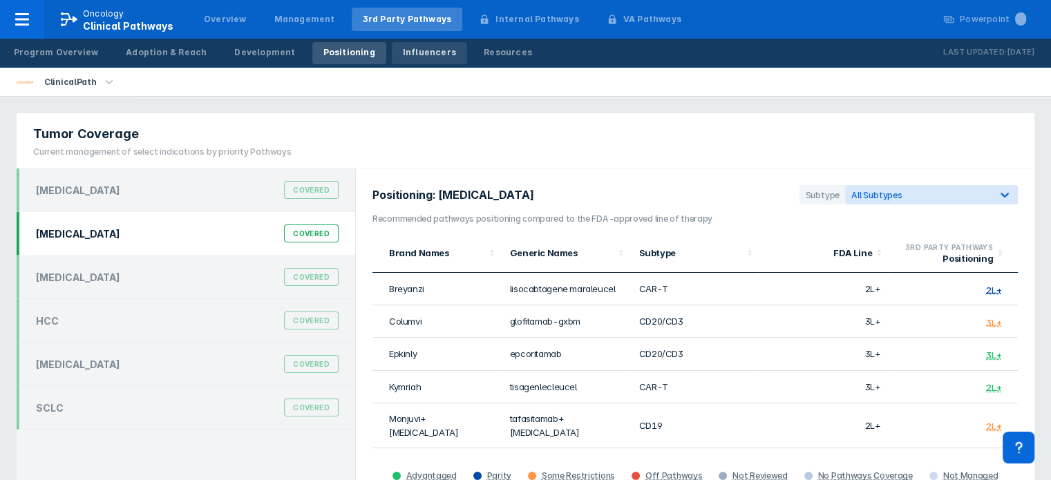
click at [403, 57] on div "Influencers" at bounding box center [429, 52] width 53 height 12
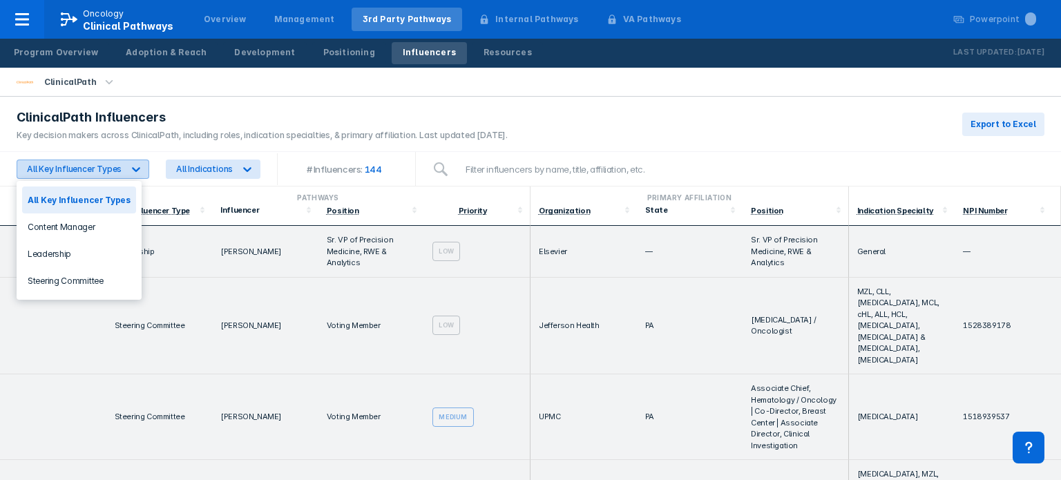
click at [97, 162] on div "All Key Influencer Types" at bounding box center [70, 169] width 106 height 18
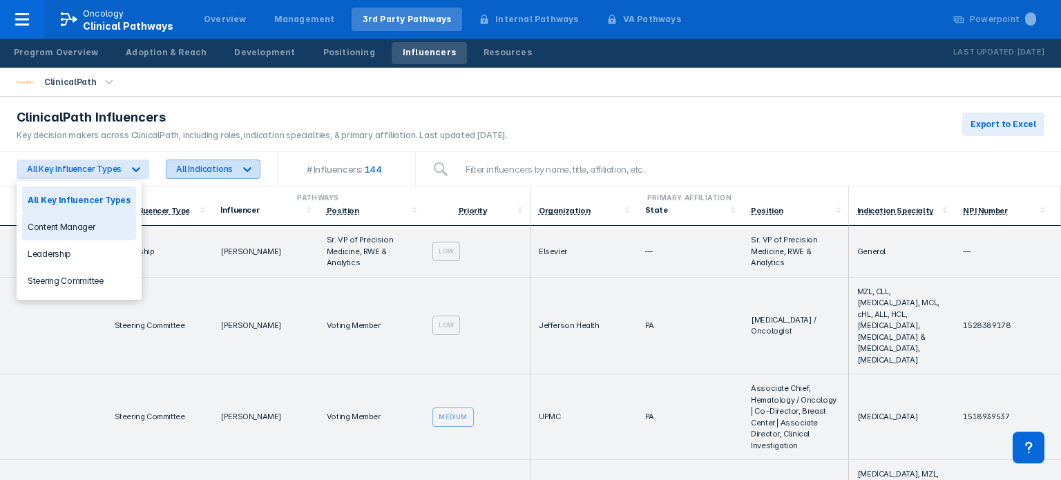
click at [227, 170] on div "All Indications" at bounding box center [204, 169] width 57 height 10
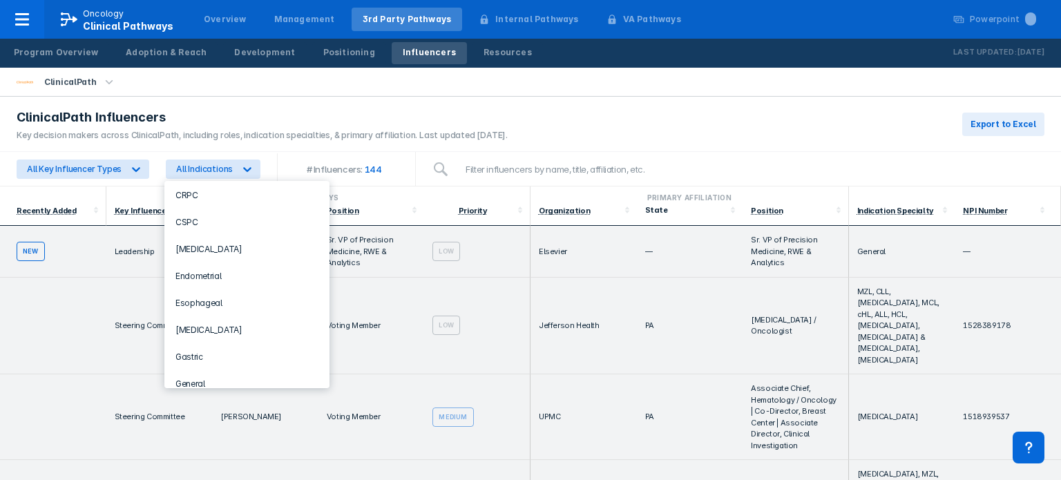
scroll to position [283, 0]
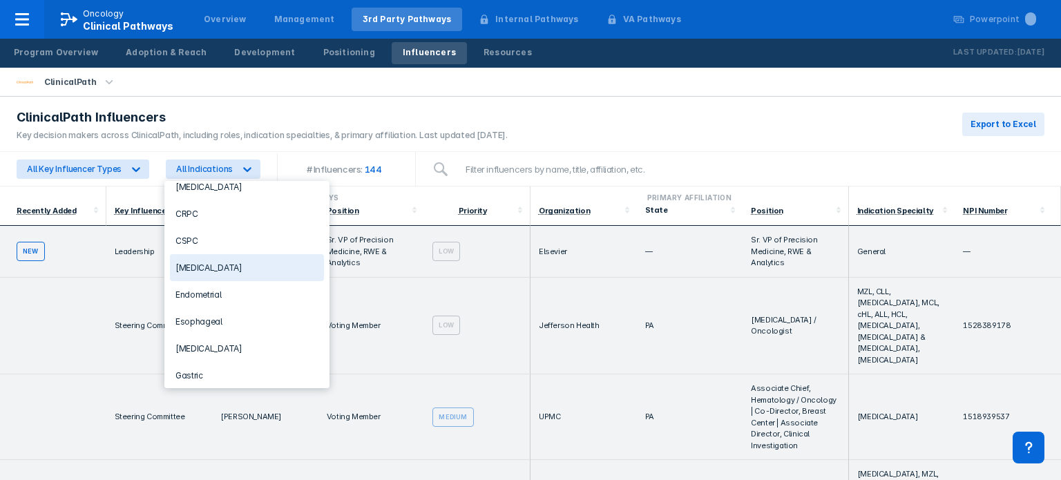
click at [252, 262] on div "[MEDICAL_DATA]" at bounding box center [247, 267] width 154 height 27
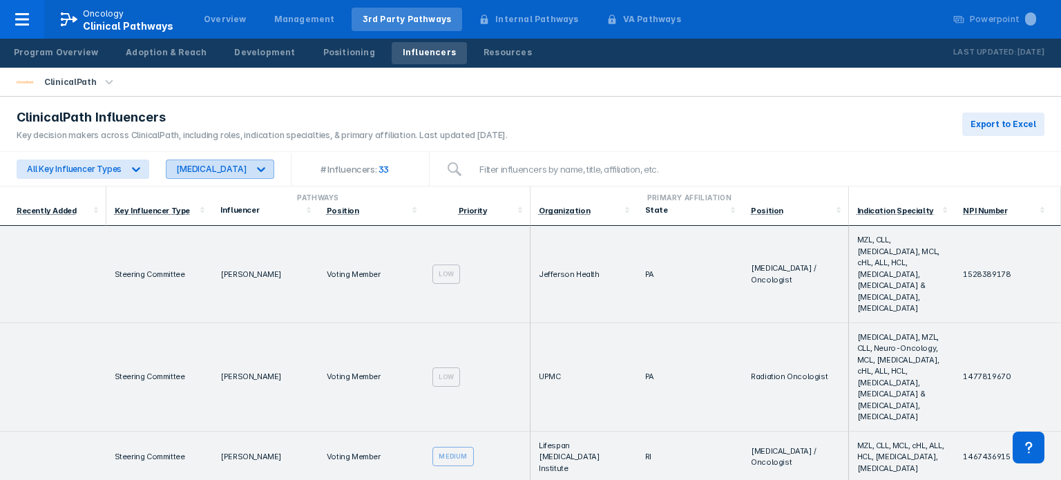
click at [254, 168] on icon at bounding box center [261, 169] width 14 height 14
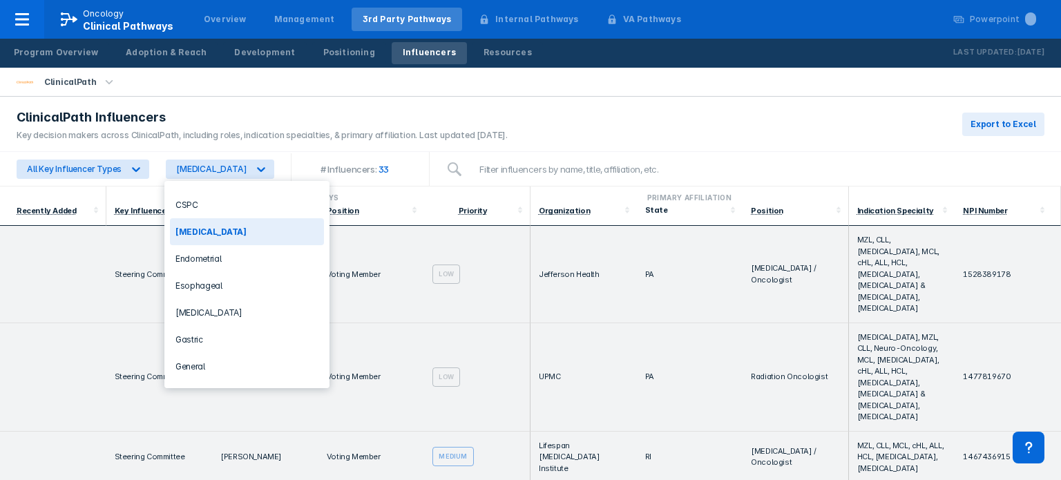
scroll to position [329, 0]
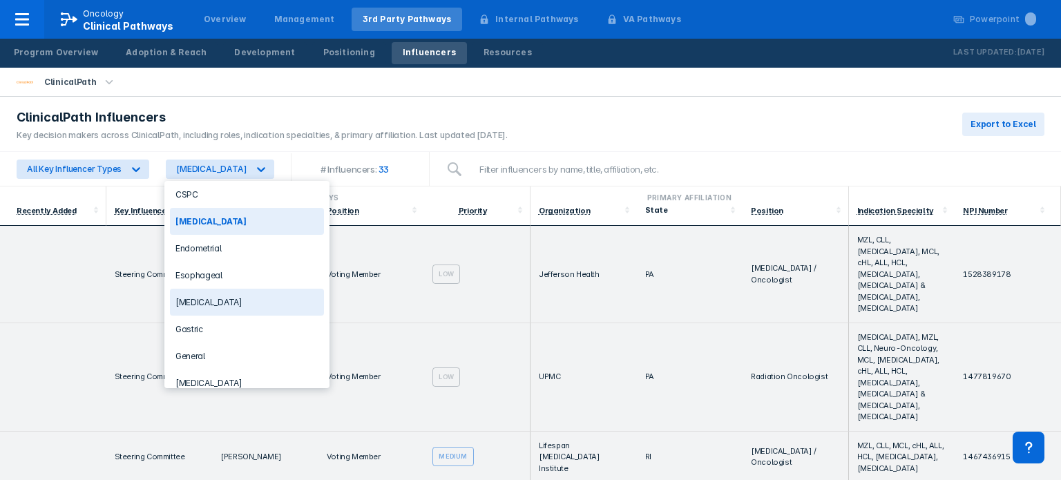
click at [246, 302] on div "[MEDICAL_DATA]" at bounding box center [247, 302] width 154 height 27
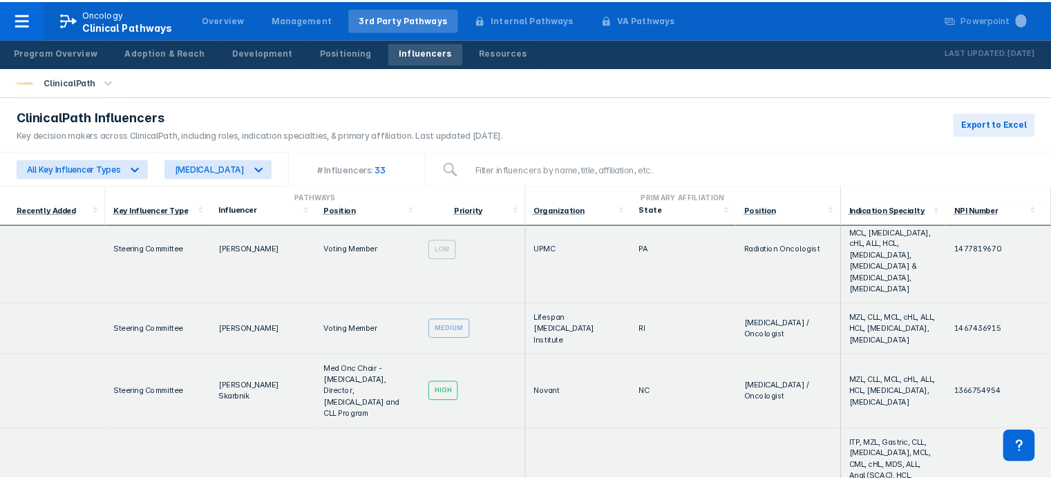
scroll to position [0, 0]
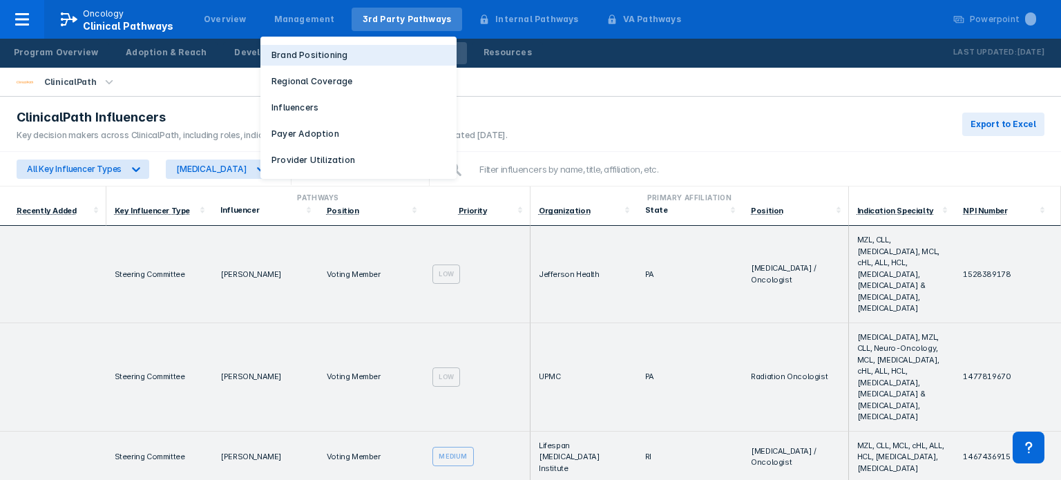
click at [283, 52] on p "Brand Positioning" at bounding box center [310, 55] width 76 height 12
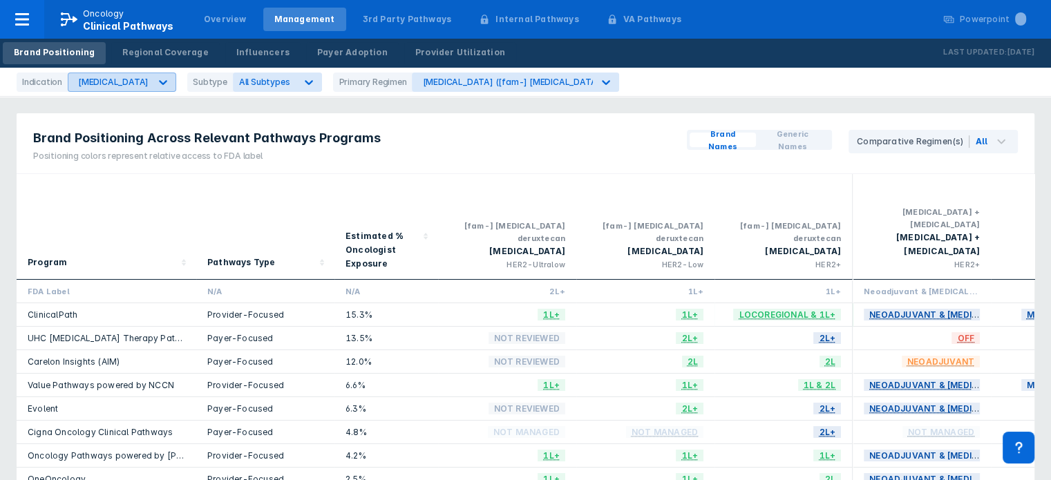
click at [95, 79] on div "[MEDICAL_DATA]" at bounding box center [113, 82] width 70 height 10
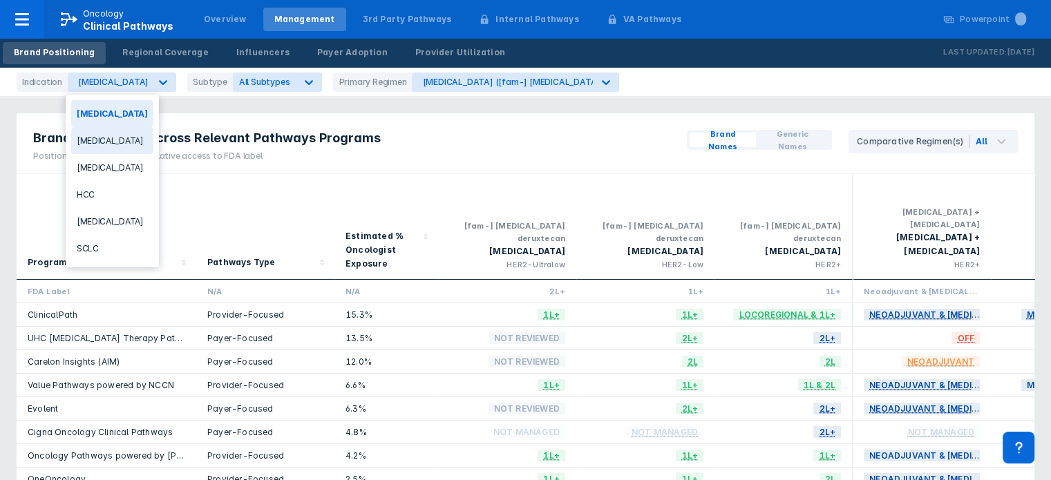
click at [116, 129] on div "[MEDICAL_DATA]" at bounding box center [112, 140] width 82 height 27
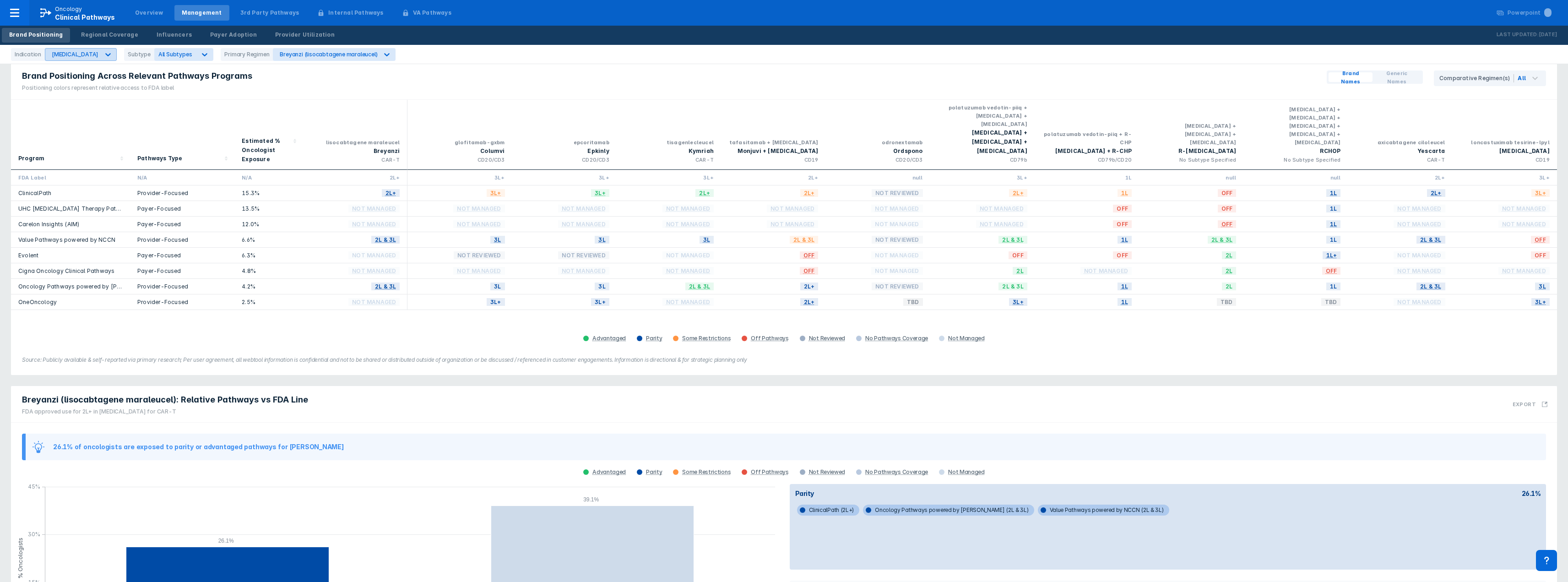
click at [68, 50] on div "[MEDICAL_DATA]" at bounding box center [72, 54] width 54 height 12
click at [70, 110] on div "[MEDICAL_DATA]" at bounding box center [74, 111] width 54 height 18
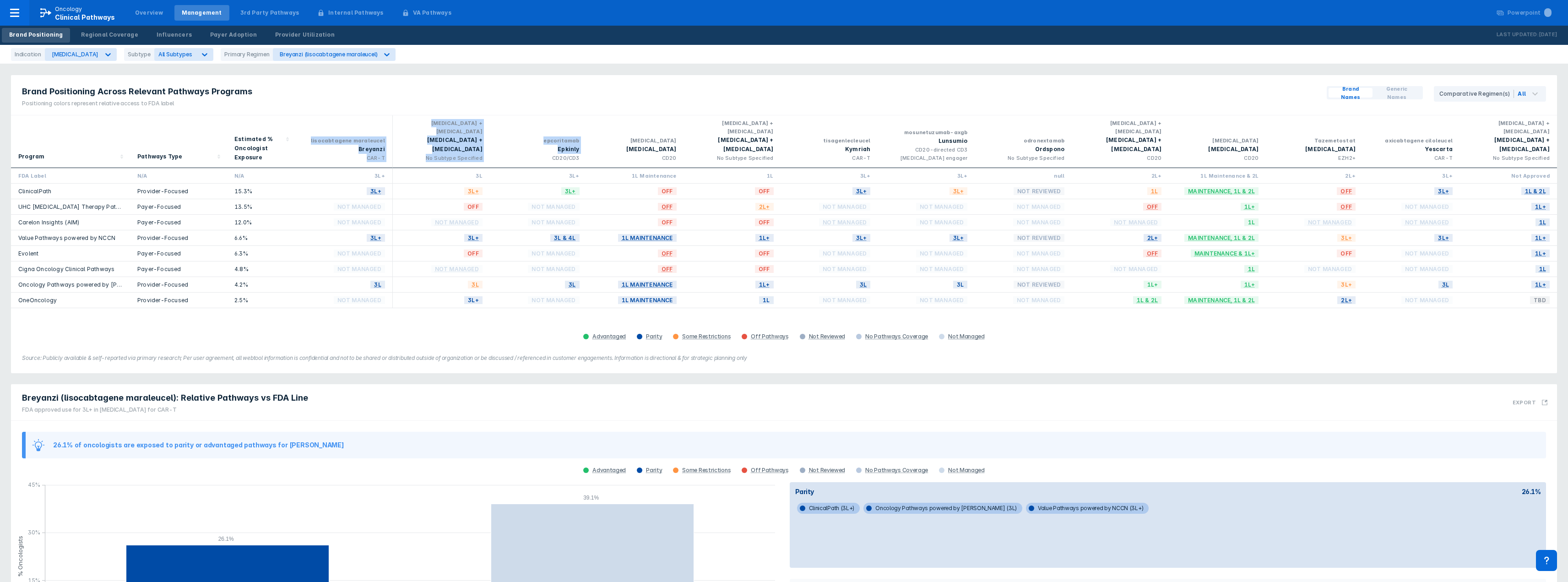
drag, startPoint x: 306, startPoint y: 133, endPoint x: 493, endPoint y: 150, distance: 187.8
click at [493, 150] on div "Program Pathways Type Estimated % Oncologist Exposure lisocabtagene maraleucel …" at bounding box center [784, 141] width 1545 height 52
click at [493, 150] on div "epcoritamab Epkinly CD20/CD3" at bounding box center [538, 141] width 97 height 52
click at [443, 137] on div "[MEDICAL_DATA] + [MEDICAL_DATA]" at bounding box center [441, 145] width 82 height 19
drag, startPoint x: 443, startPoint y: 124, endPoint x: 608, endPoint y: 150, distance: 167.0
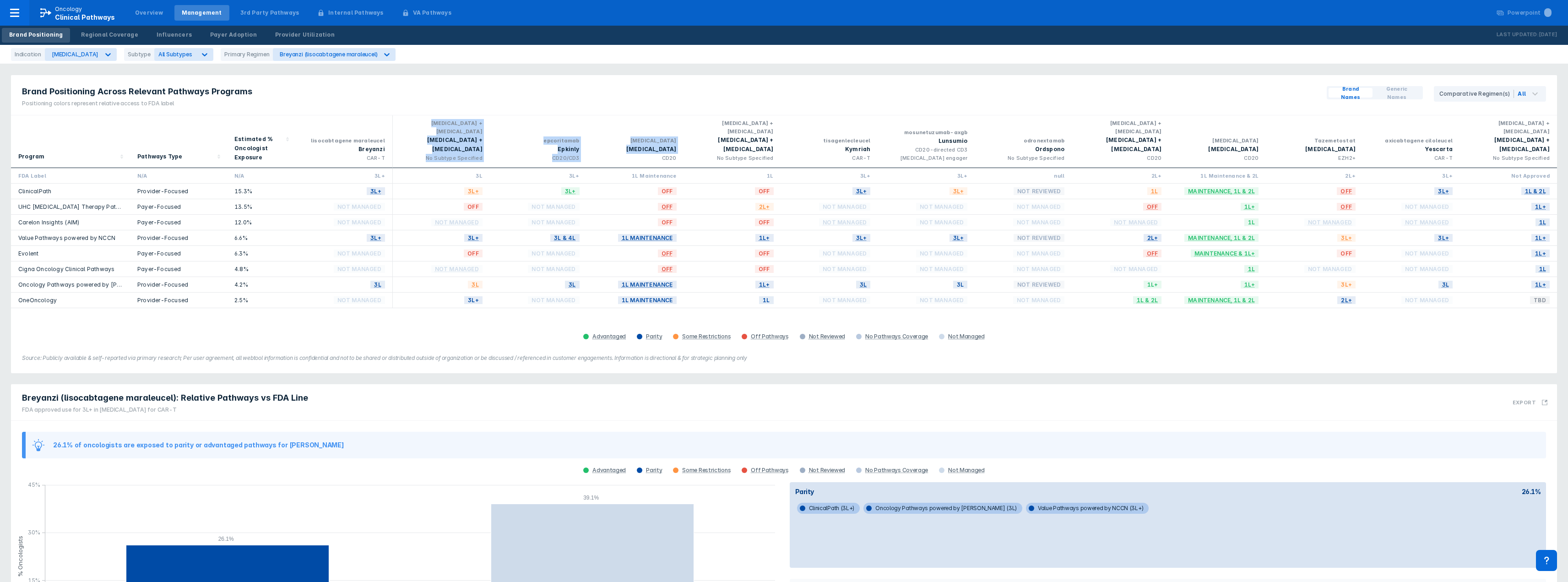
click at [608, 150] on div "Program Pathways Type Estimated % Oncologist Exposure lisocabtagene maraleucel …" at bounding box center [784, 141] width 1545 height 52
click at [608, 154] on div "CD20" at bounding box center [635, 158] width 82 height 8
drag, startPoint x: 623, startPoint y: 130, endPoint x: 810, endPoint y: 146, distance: 187.7
click at [810, 146] on div "Program Pathways Type Estimated % Oncologist Exposure lisocabtagene maraleucel …" at bounding box center [784, 141] width 1545 height 52
click at [786, 149] on div "tisagenlecleucel Kymriah CAR-T" at bounding box center [829, 141] width 97 height 52
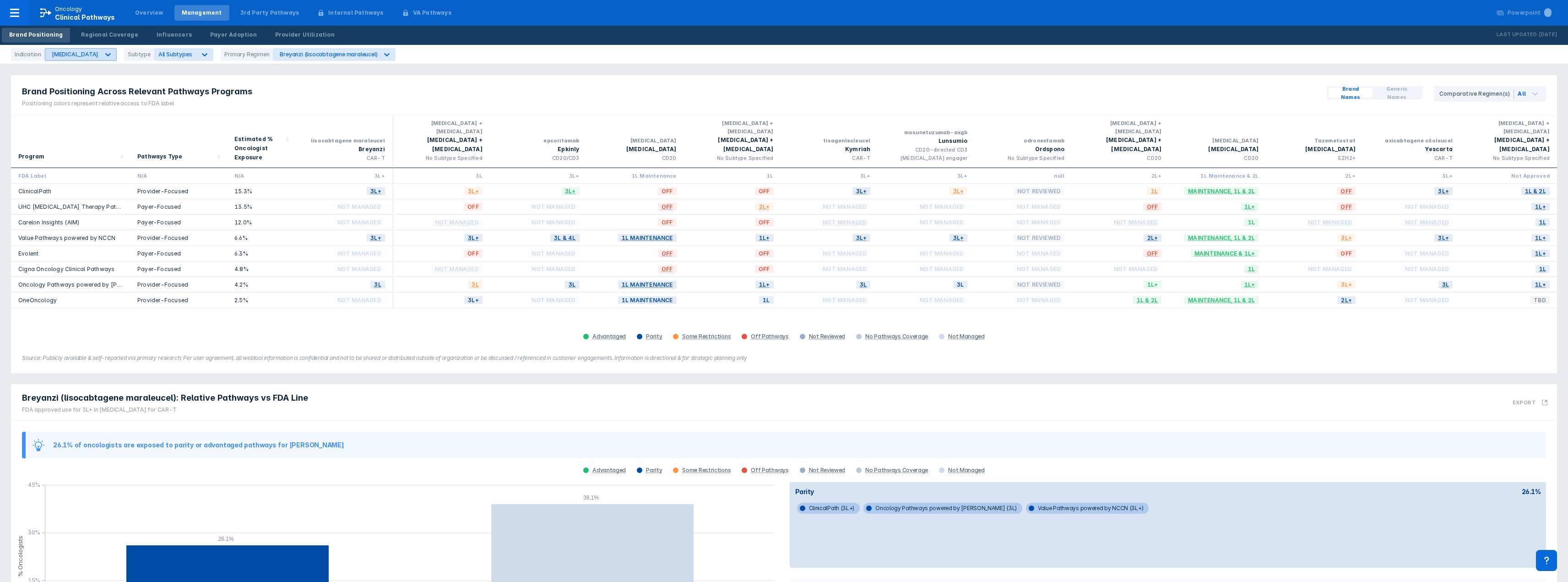
click at [93, 51] on div "[MEDICAL_DATA]" at bounding box center [75, 54] width 46 height 7
click at [86, 88] on div "[MEDICAL_DATA]" at bounding box center [74, 93] width 54 height 18
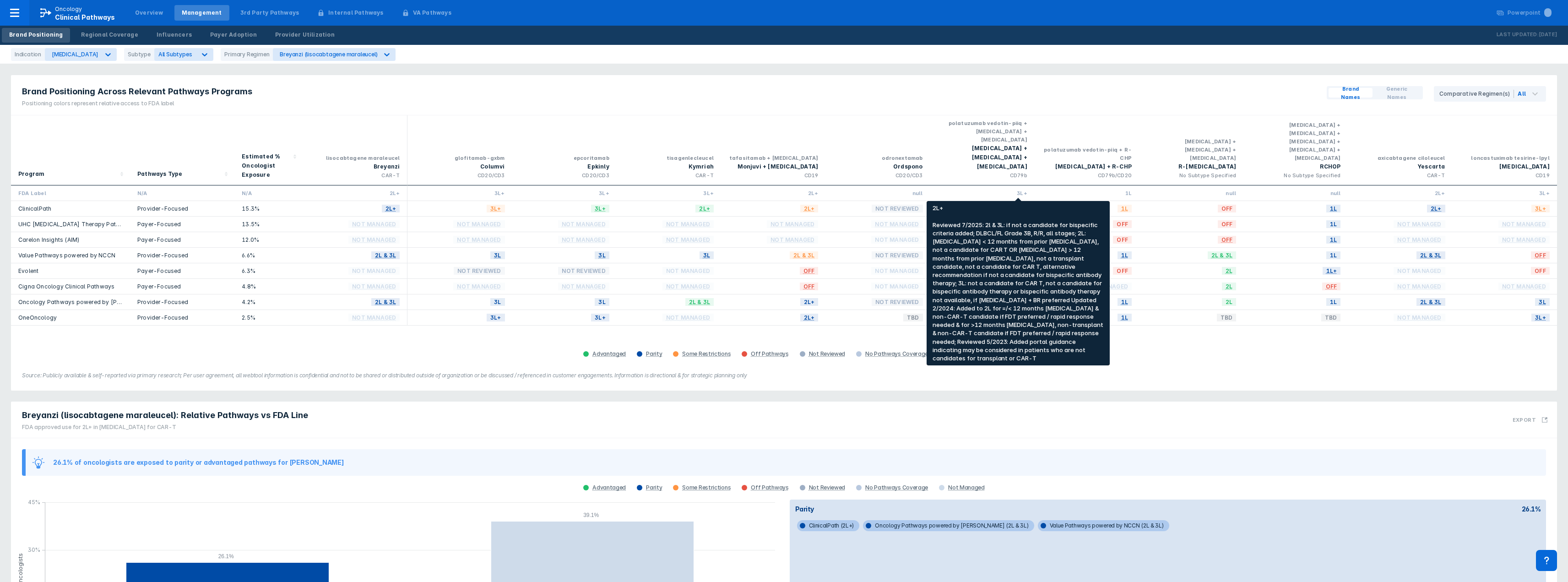
click at [1025, 204] on span "2L+" at bounding box center [1018, 209] width 19 height 11
